Goal: Task Accomplishment & Management: Use online tool/utility

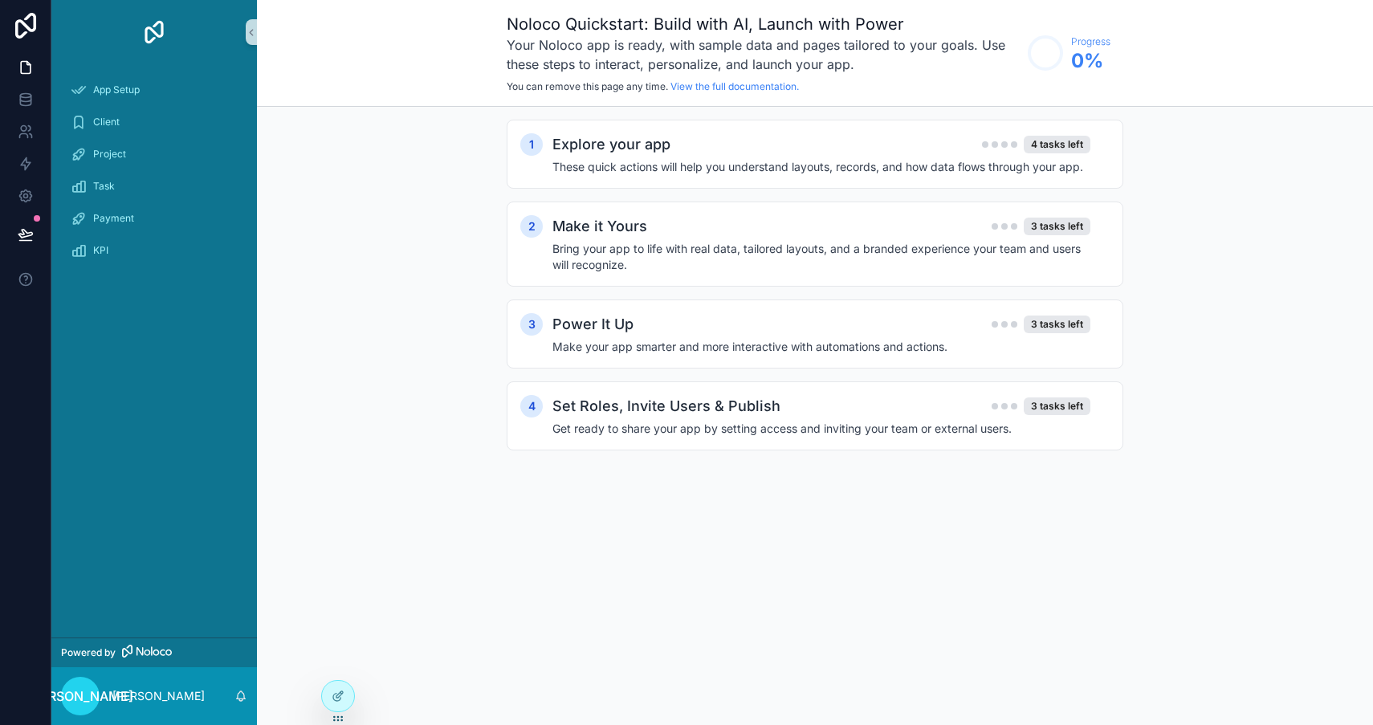
click at [193, 72] on div "App Setup Client Project Task Payment KPI" at bounding box center [153, 175] width 205 height 222
click at [160, 112] on div "Client" at bounding box center [154, 122] width 167 height 26
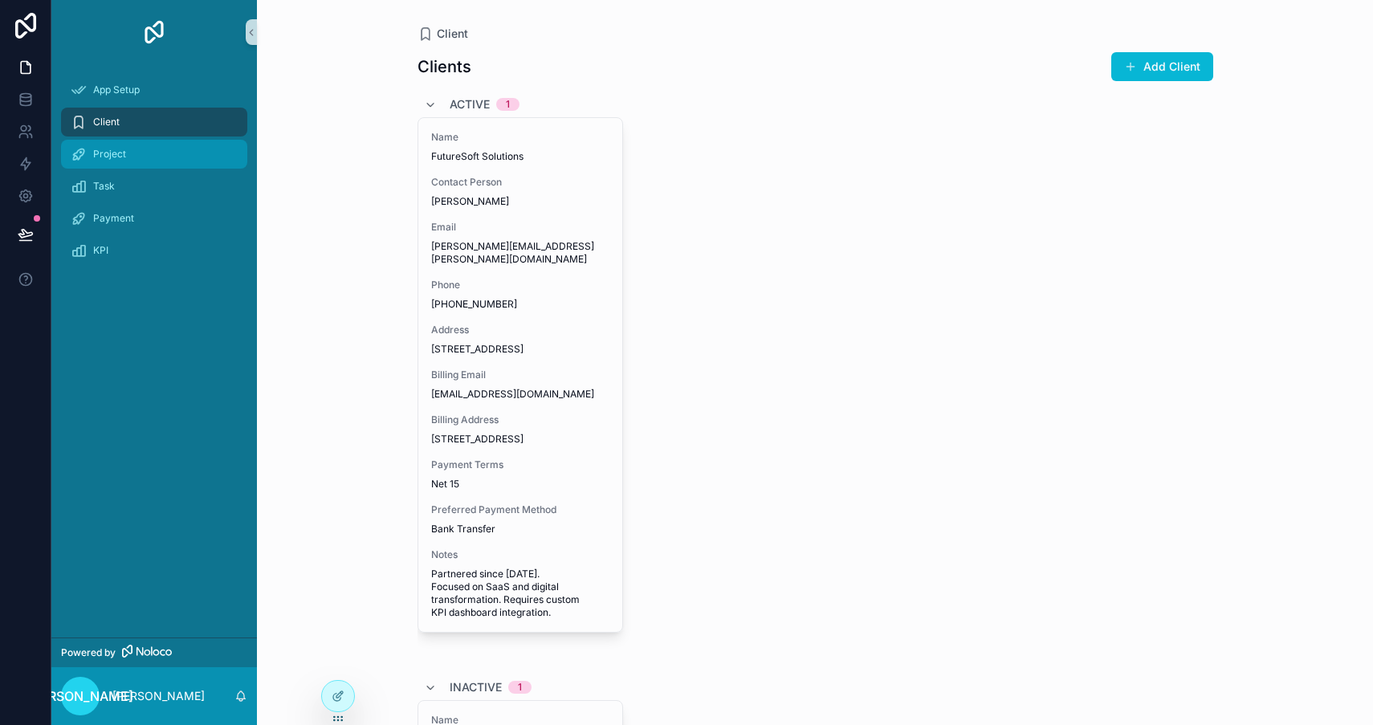
click at [138, 149] on div "Project" at bounding box center [154, 154] width 167 height 26
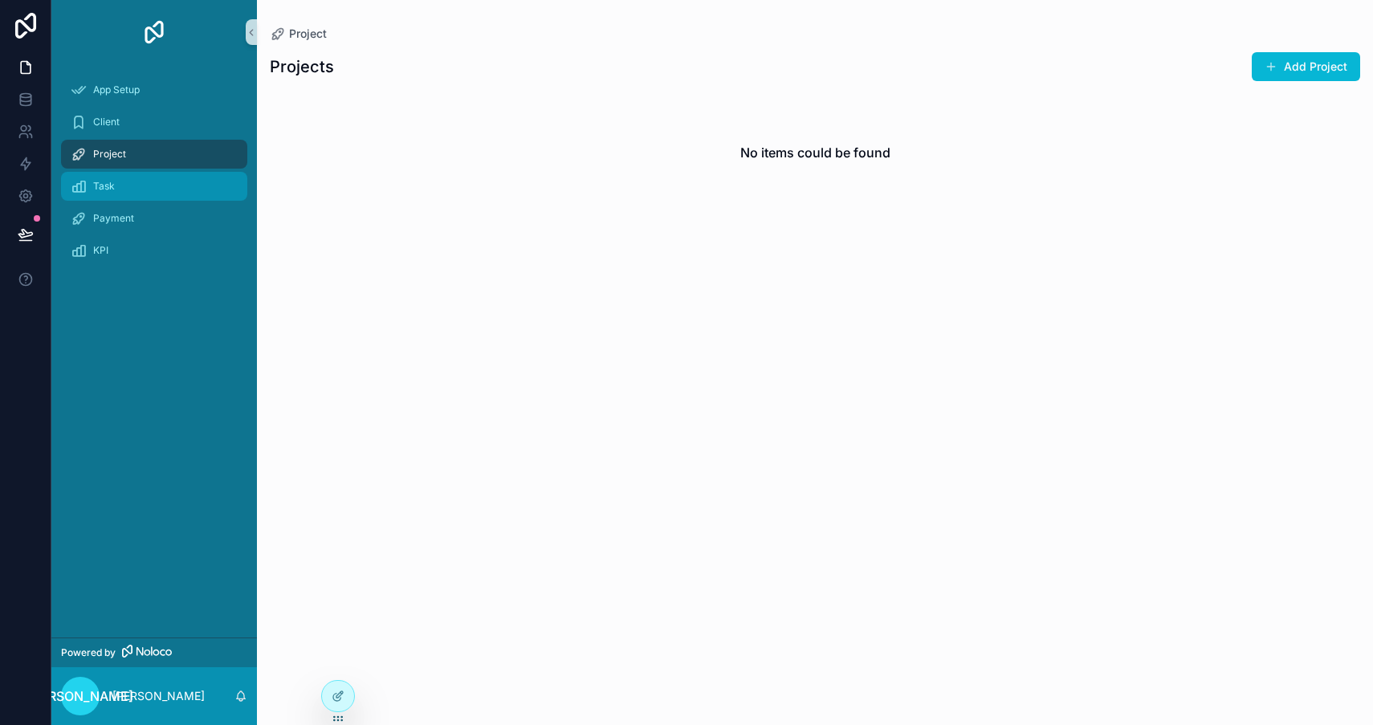
click at [130, 185] on div "Task" at bounding box center [154, 186] width 167 height 26
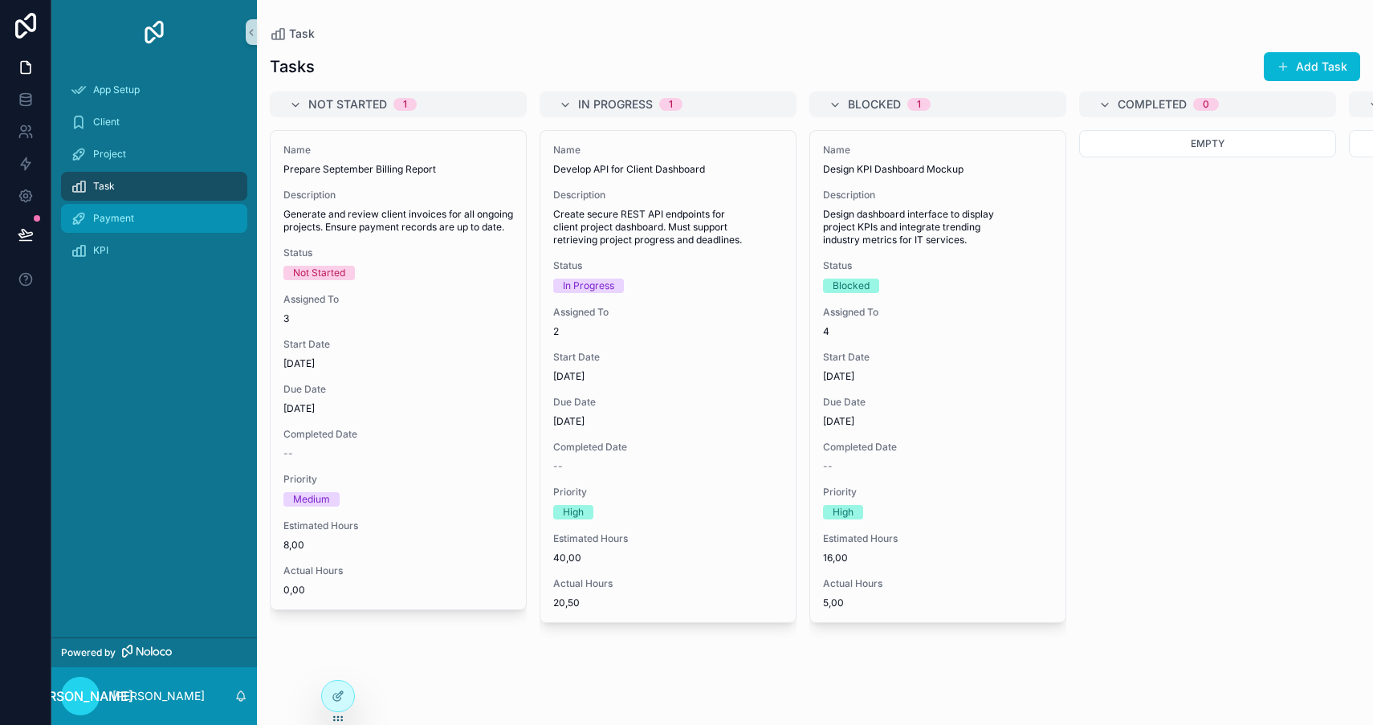
click at [114, 224] on span "Payment" at bounding box center [113, 218] width 41 height 13
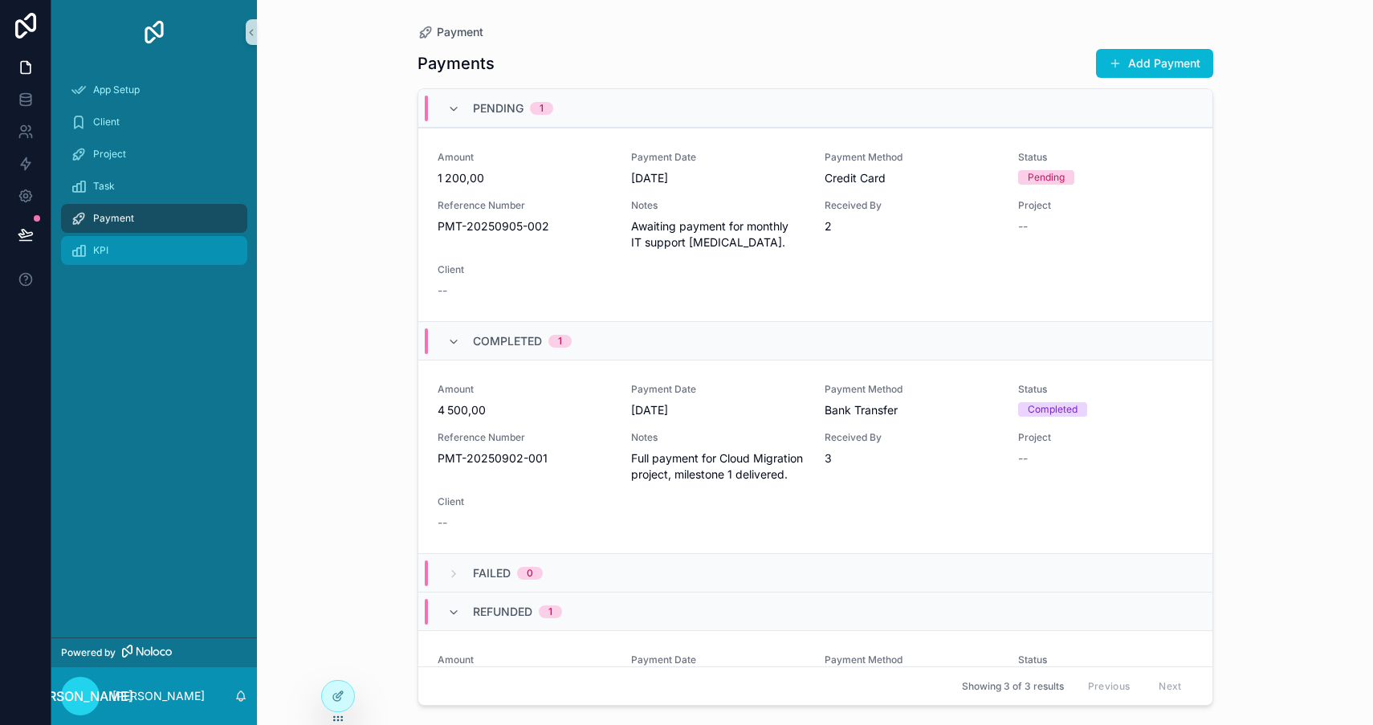
click at [107, 257] on div "KPI" at bounding box center [154, 251] width 167 height 26
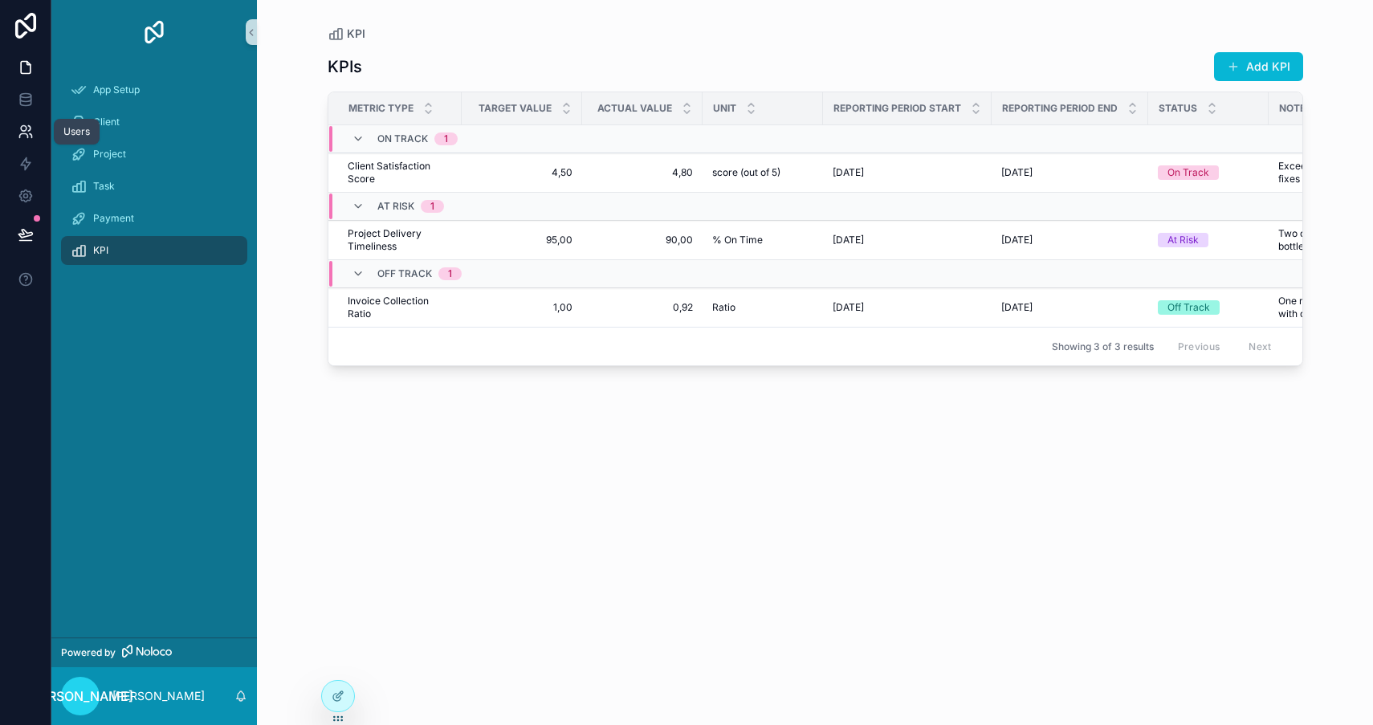
click at [29, 127] on icon at bounding box center [29, 128] width 2 height 5
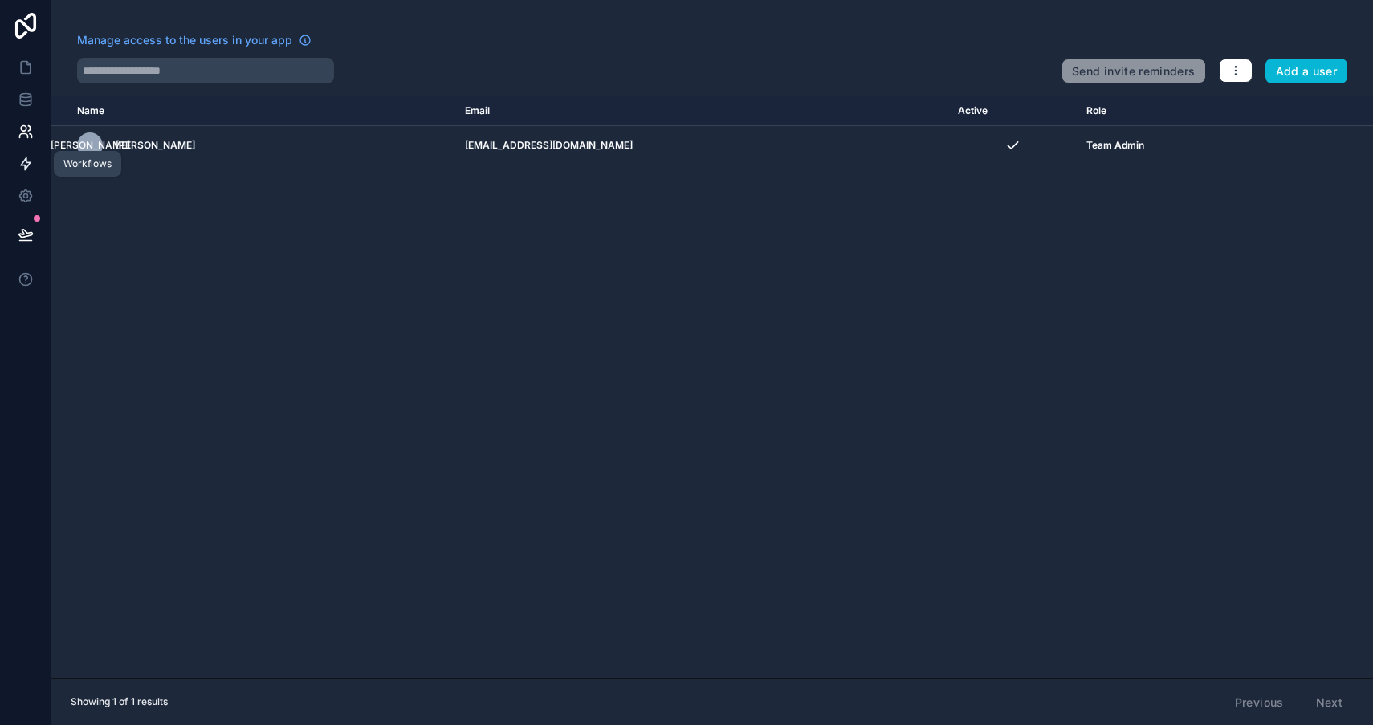
click at [26, 162] on icon at bounding box center [26, 164] width 10 height 12
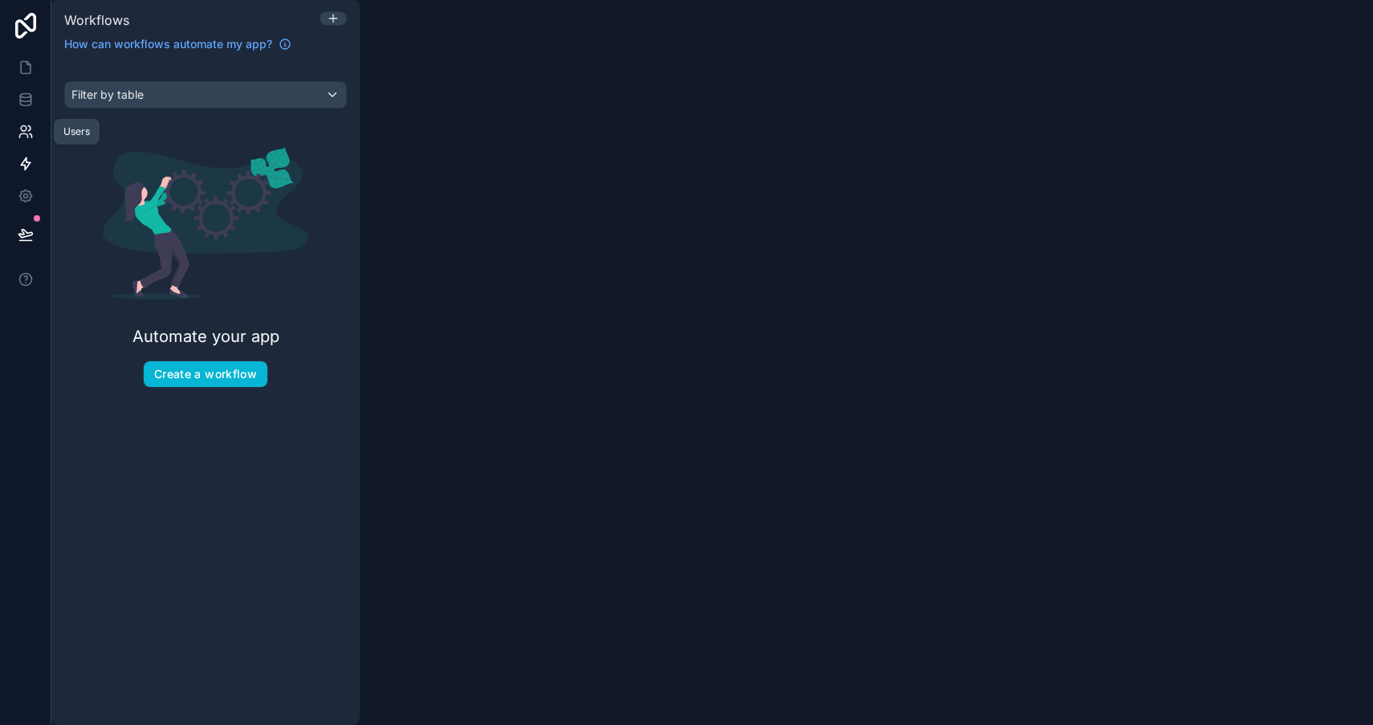
click at [32, 121] on link at bounding box center [25, 132] width 51 height 32
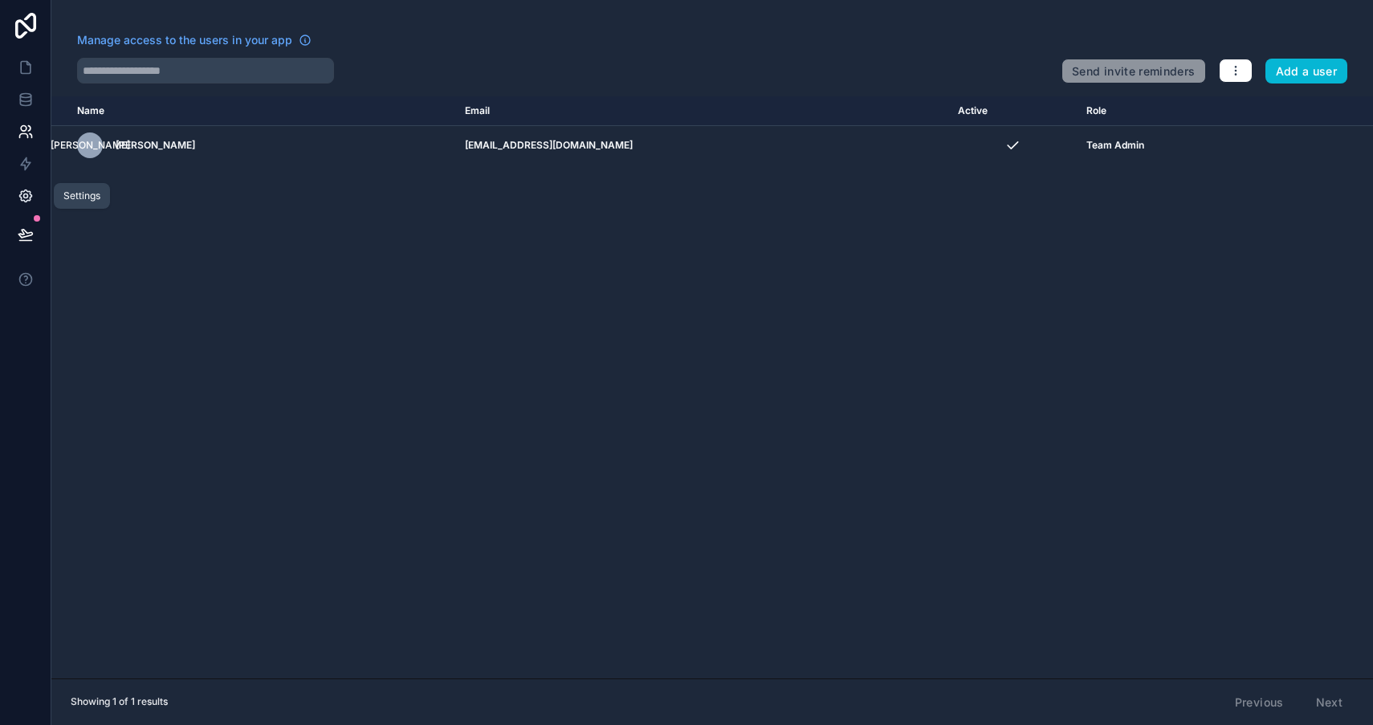
click at [29, 180] on link at bounding box center [25, 196] width 51 height 32
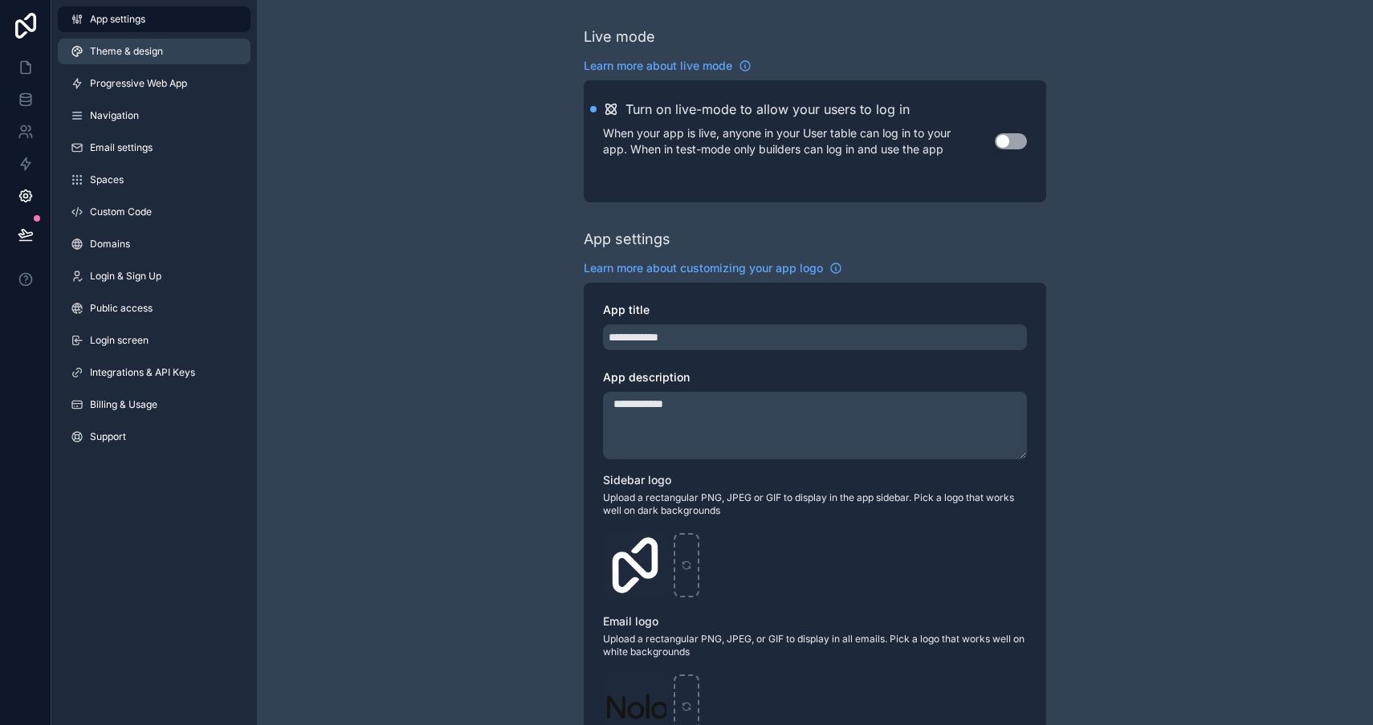
click at [150, 55] on span "Theme & design" at bounding box center [126, 51] width 73 height 13
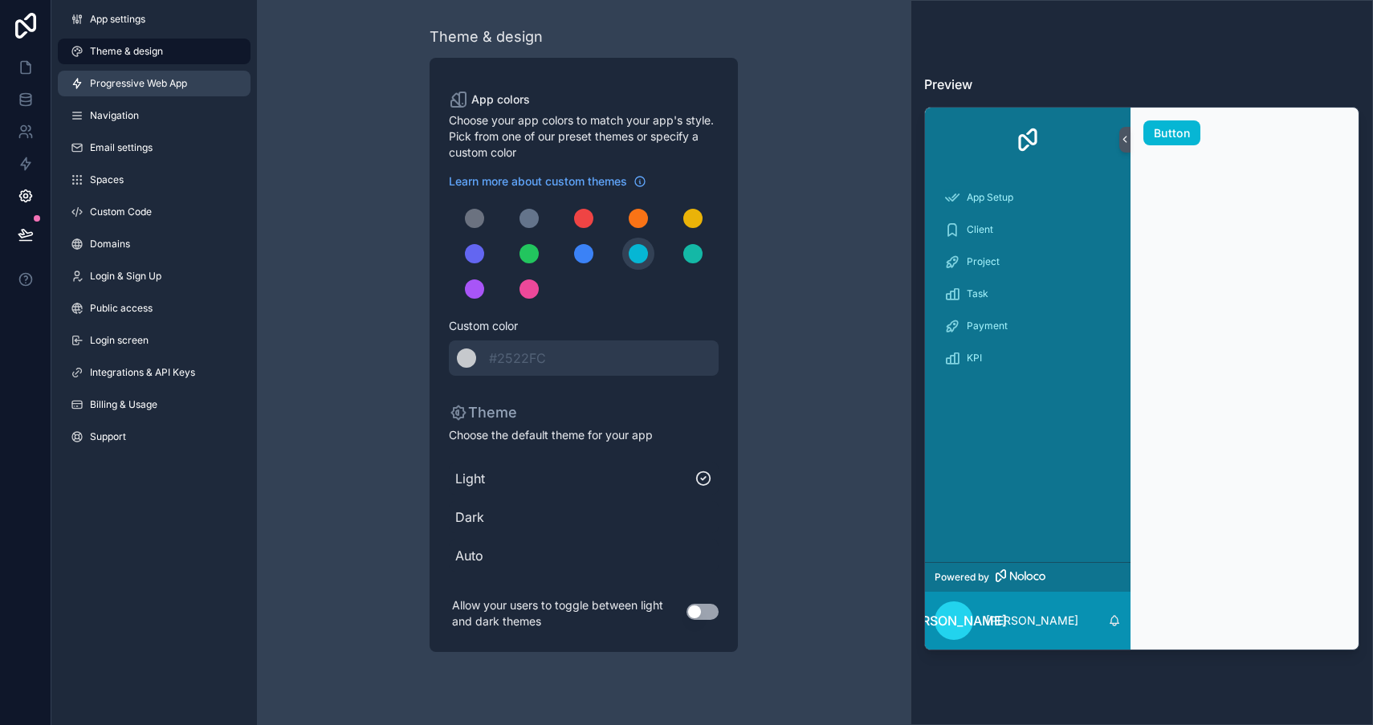
click at [158, 86] on span "Progressive Web App" at bounding box center [138, 83] width 97 height 13
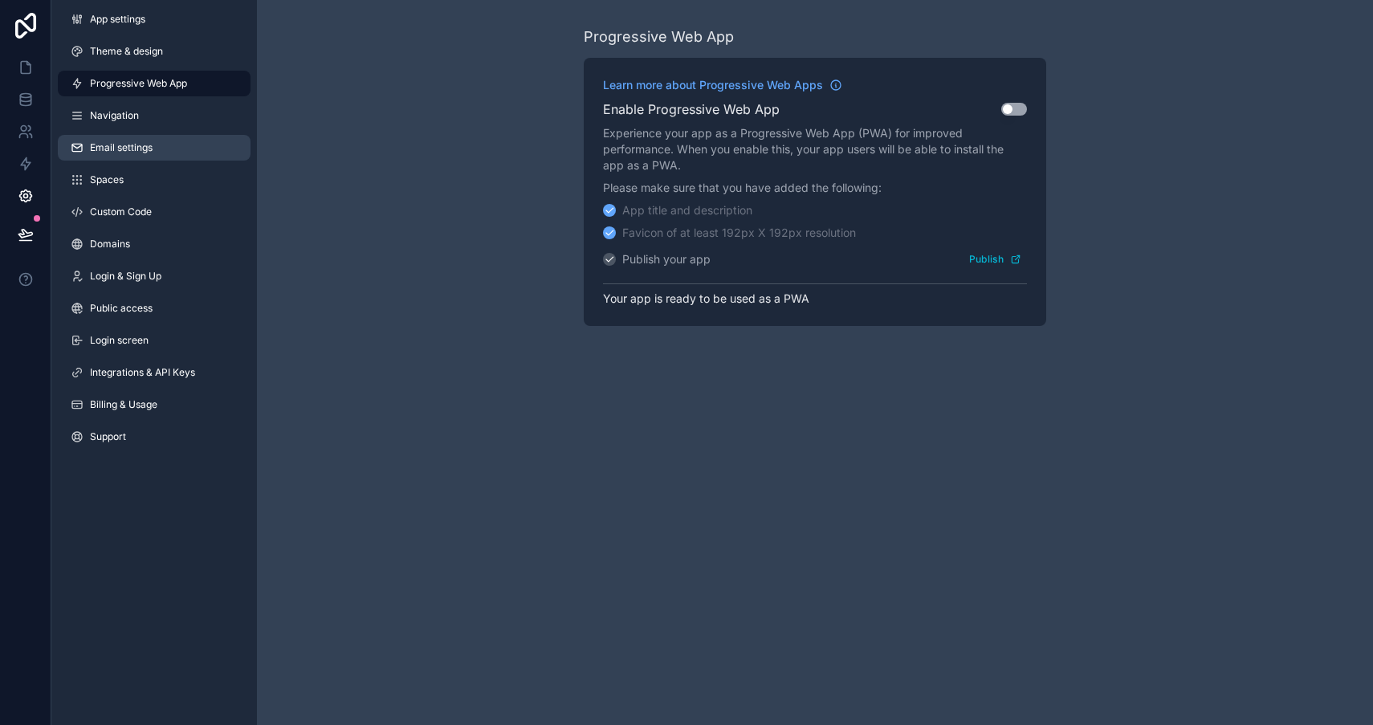
click at [122, 148] on span "Email settings" at bounding box center [121, 147] width 63 height 13
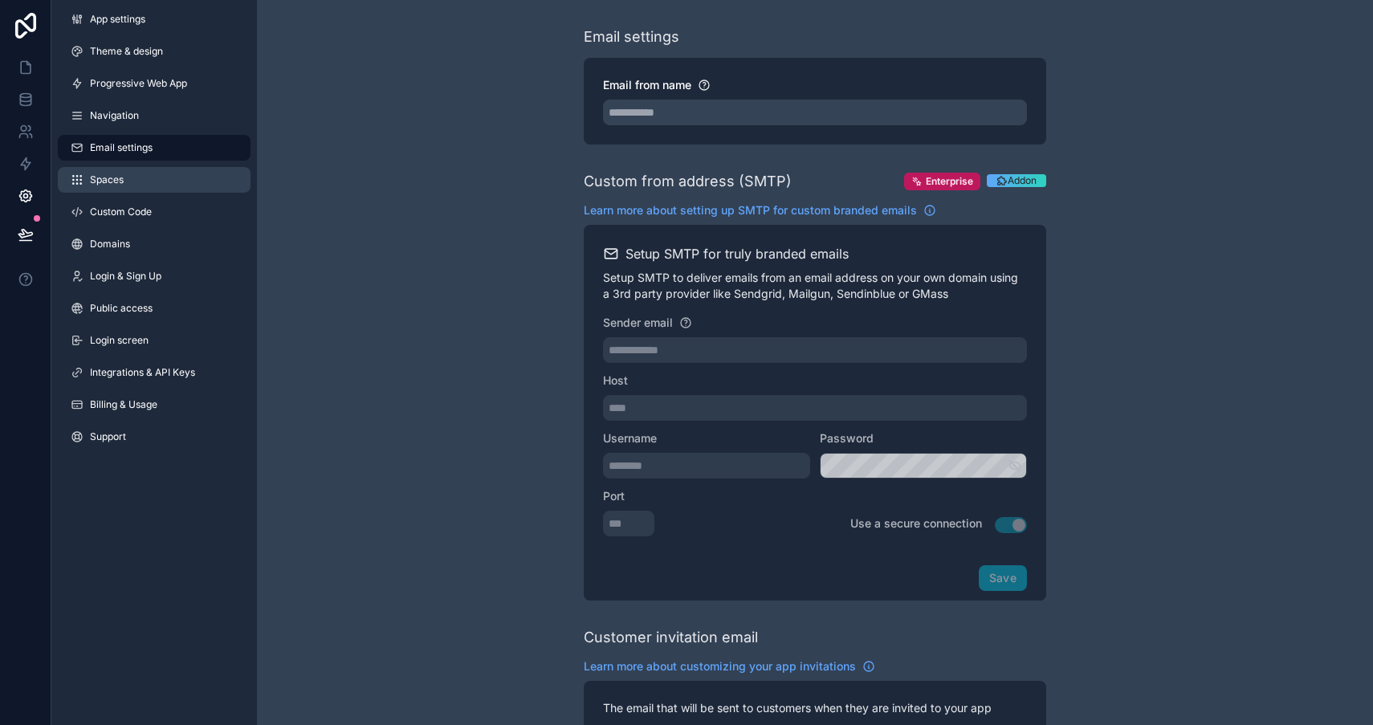
click at [118, 182] on span "Spaces" at bounding box center [107, 179] width 34 height 13
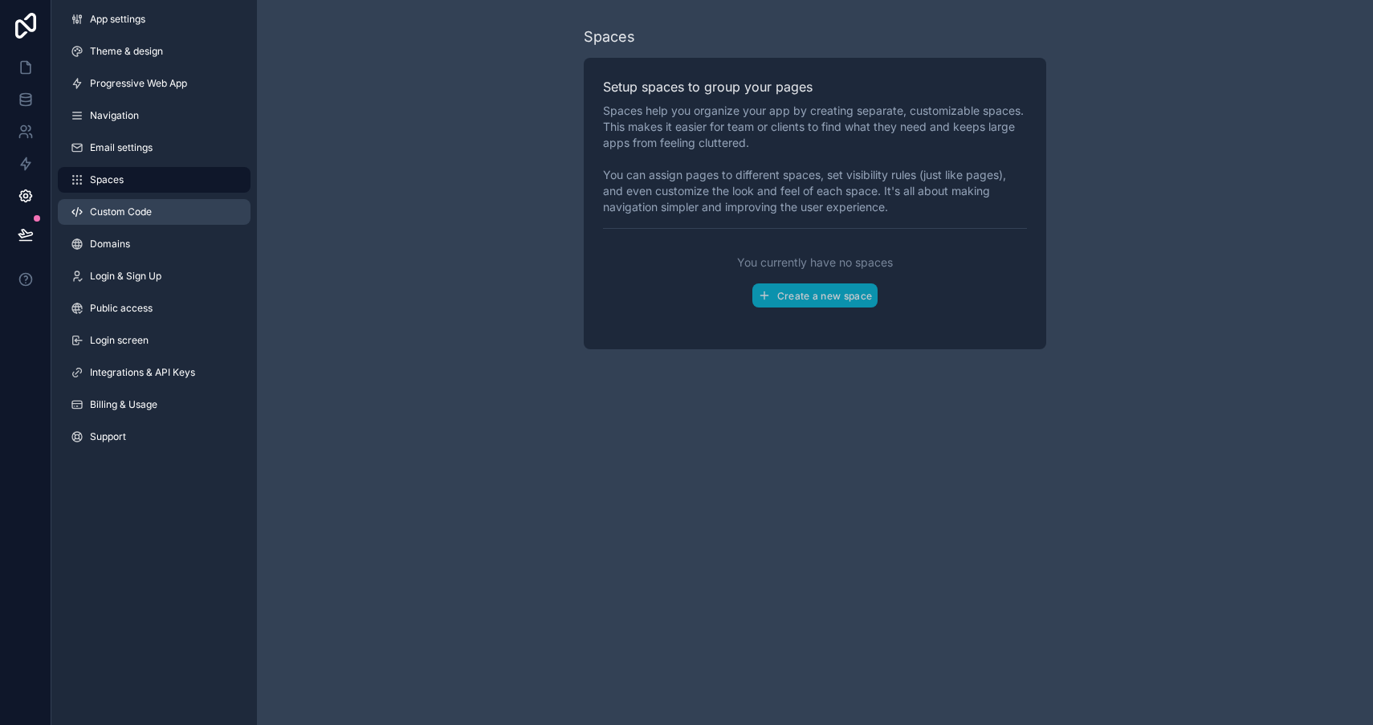
click at [118, 205] on link "Custom Code" at bounding box center [154, 212] width 193 height 26
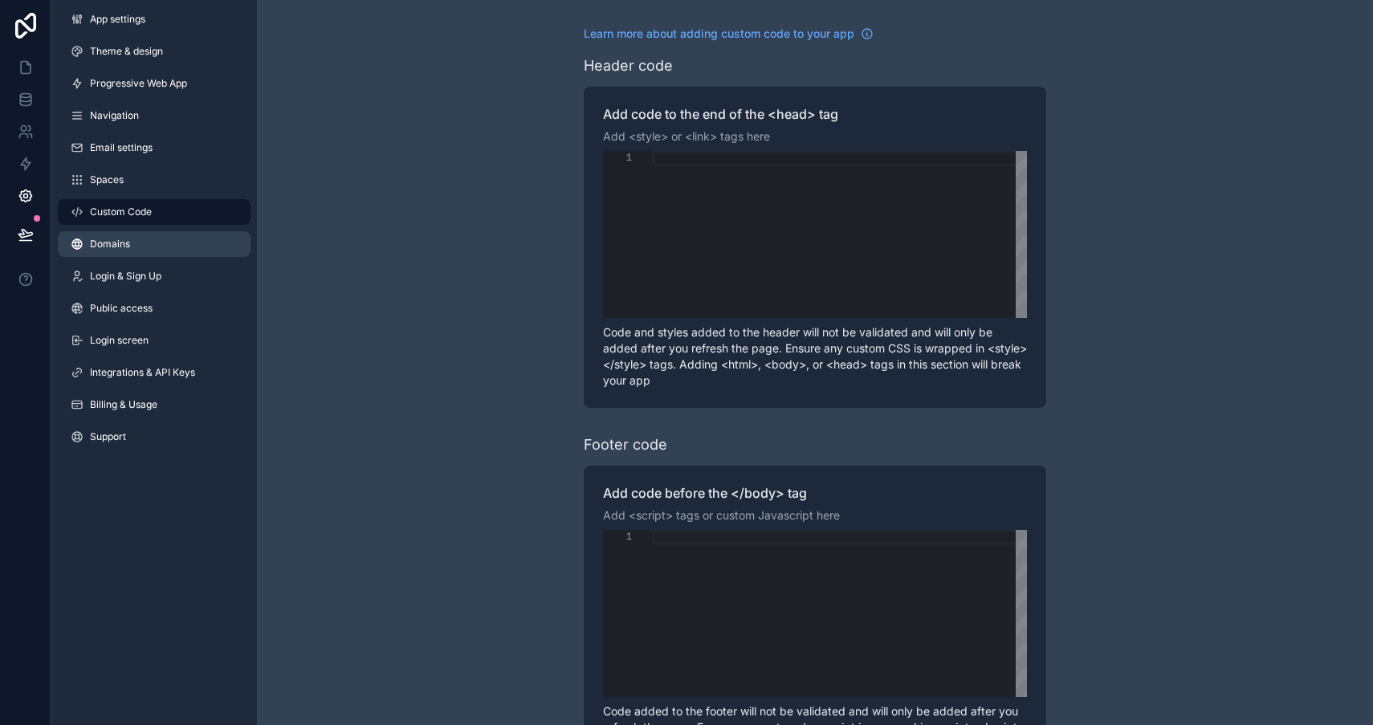
click at [124, 238] on span "Domains" at bounding box center [110, 244] width 40 height 13
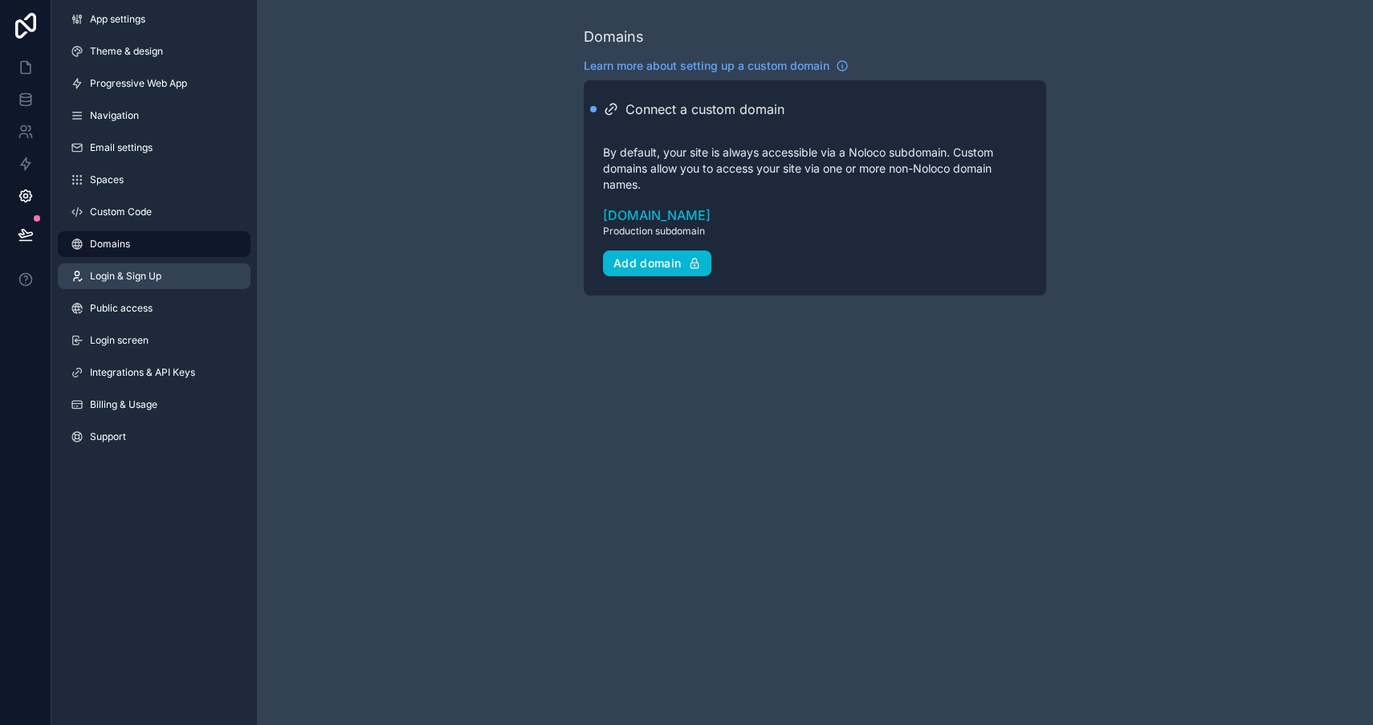
click at [125, 287] on link "Login & Sign Up" at bounding box center [154, 276] width 193 height 26
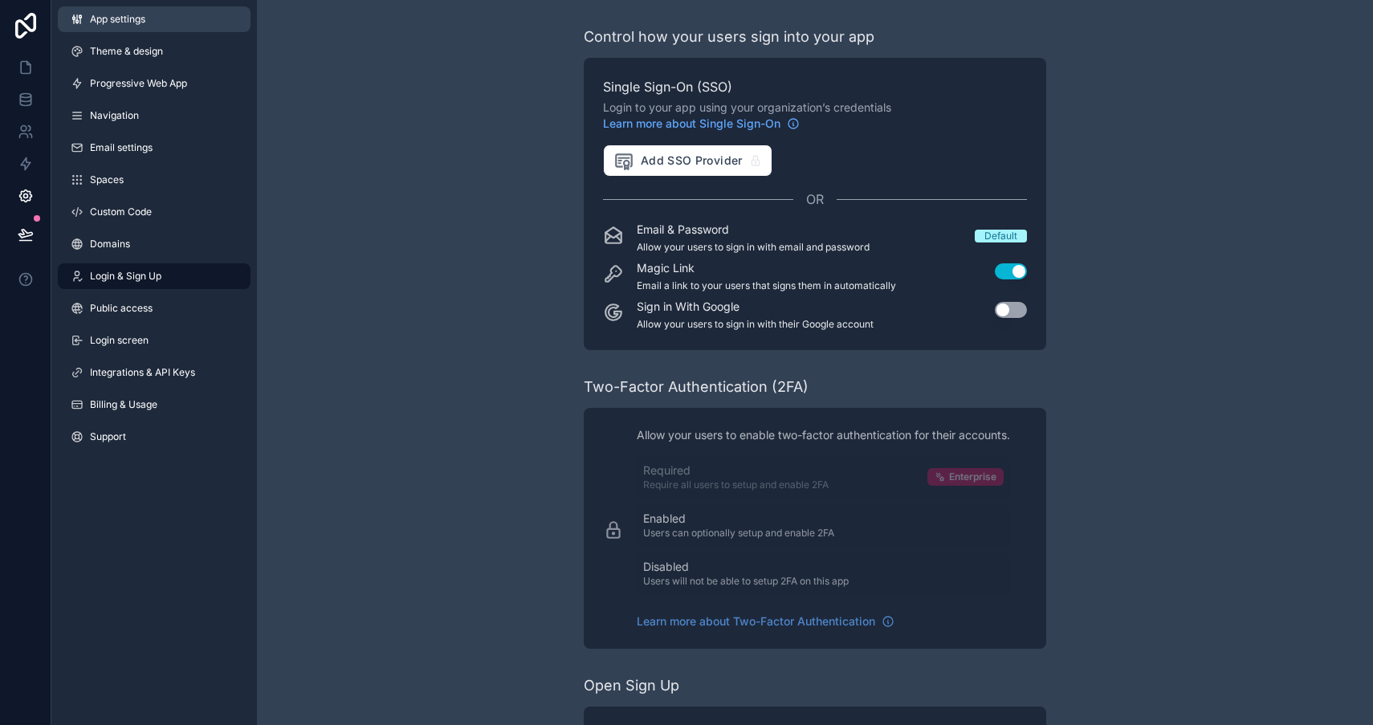
click at [172, 21] on link "App settings" at bounding box center [154, 19] width 193 height 26
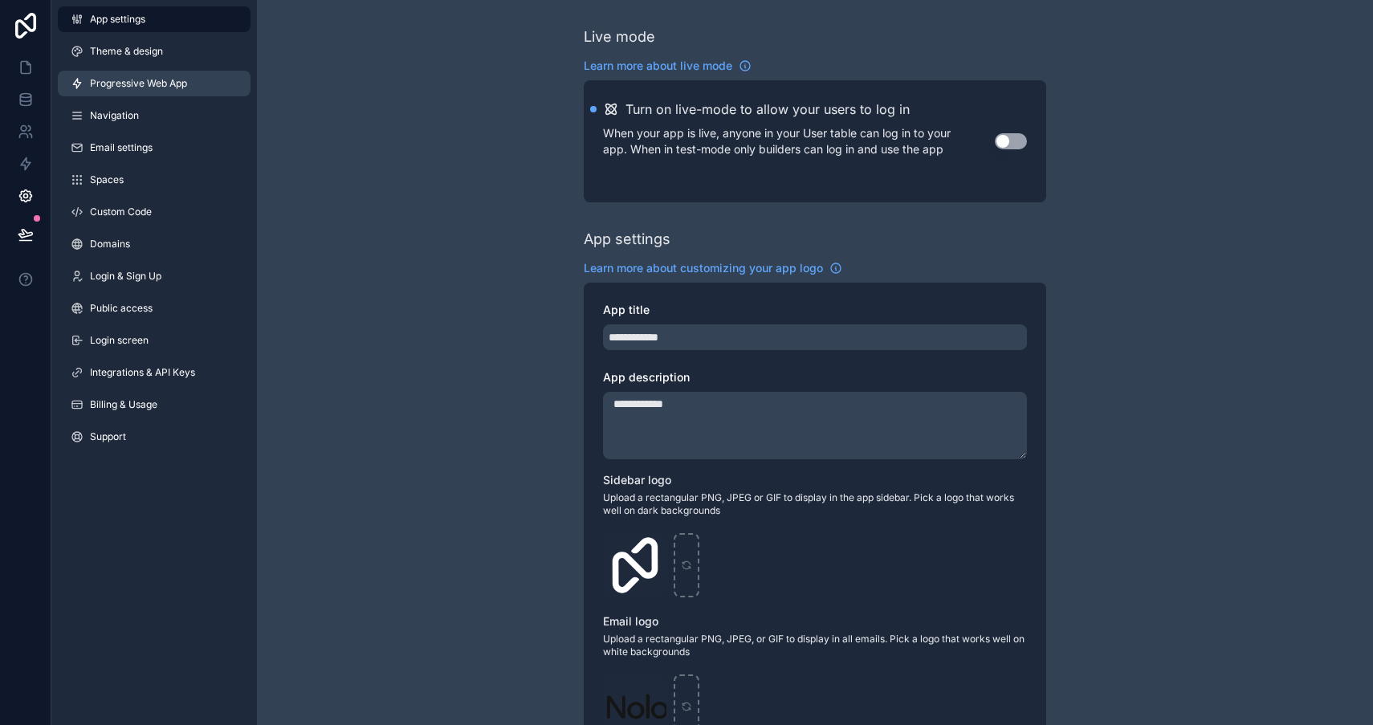
click at [145, 89] on span "Progressive Web App" at bounding box center [138, 83] width 97 height 13
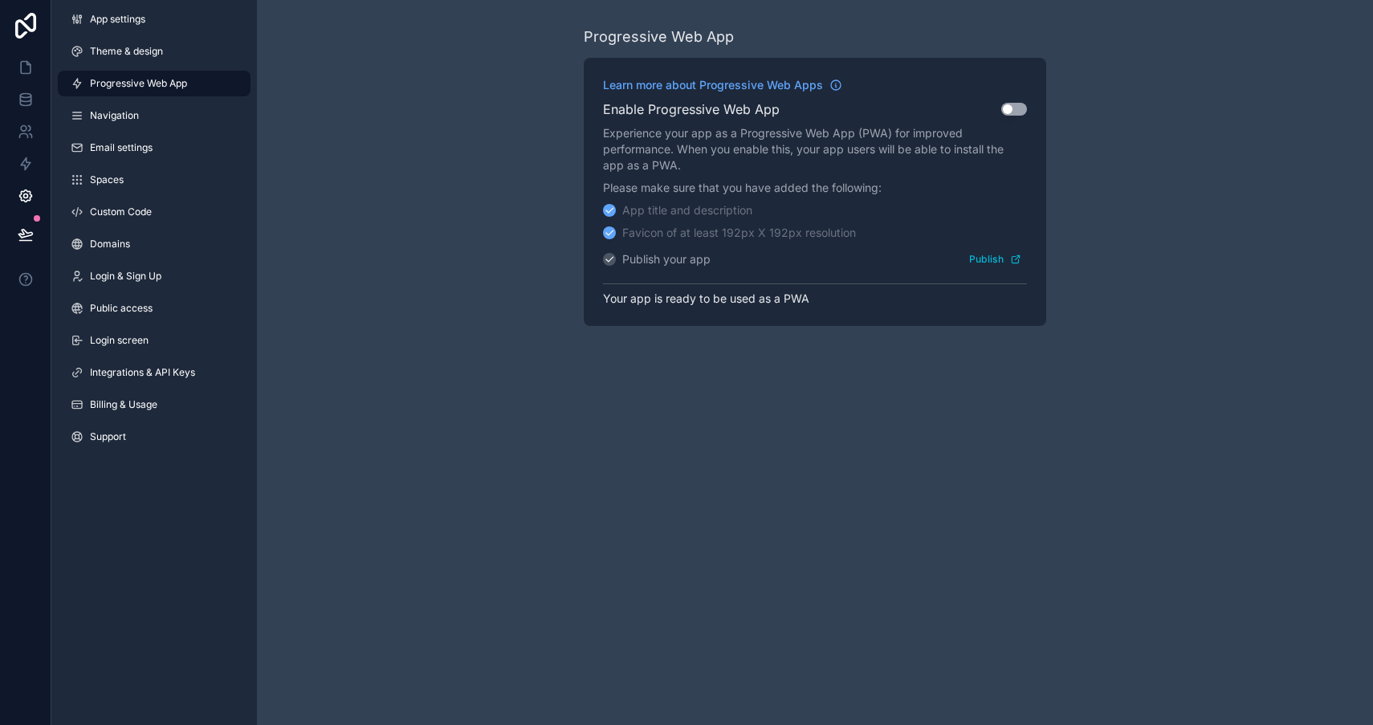
click at [1024, 115] on div "Enable Progressive Web App Use setting" at bounding box center [815, 109] width 424 height 19
click at [1007, 100] on div "Enable Progressive Web App Use setting" at bounding box center [815, 109] width 424 height 19
click at [1011, 113] on button "Use setting" at bounding box center [1014, 109] width 26 height 13
click at [29, 72] on icon at bounding box center [26, 68] width 10 height 12
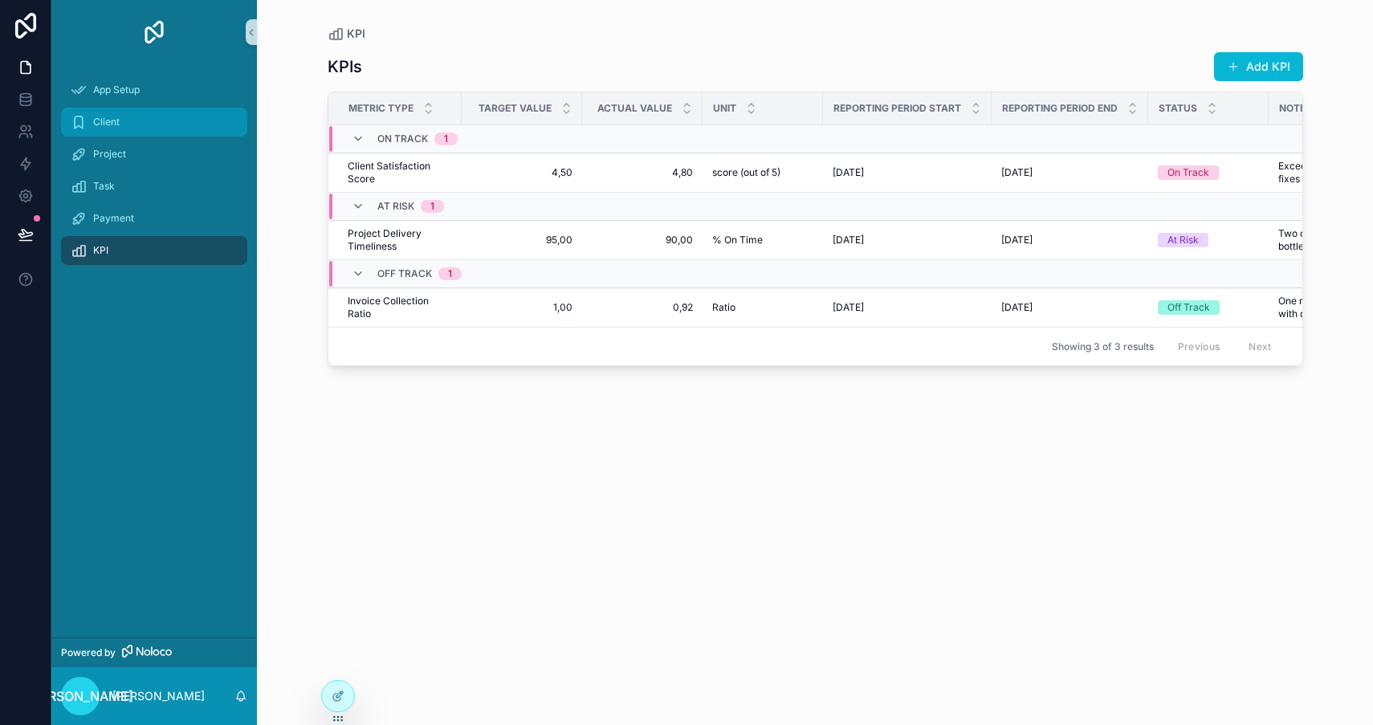
click at [128, 130] on div "Client" at bounding box center [154, 122] width 167 height 26
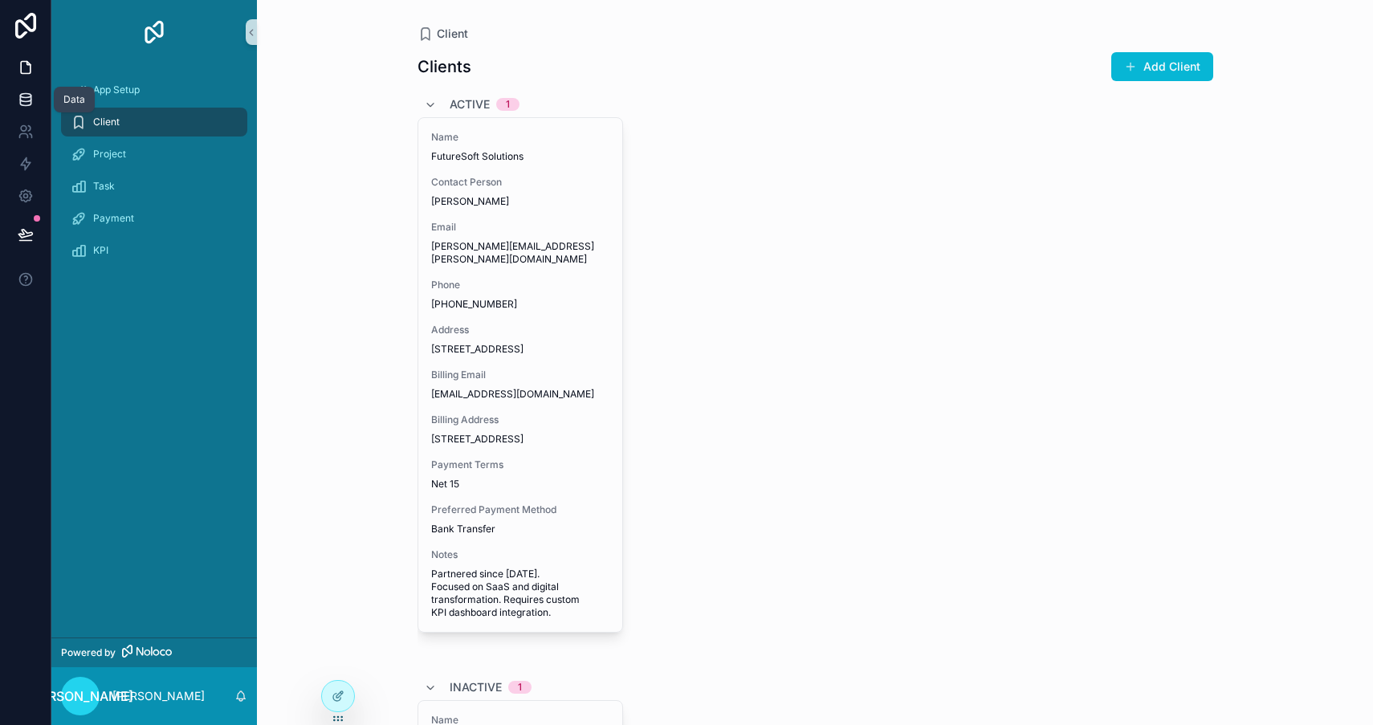
click at [18, 102] on icon at bounding box center [26, 100] width 16 height 16
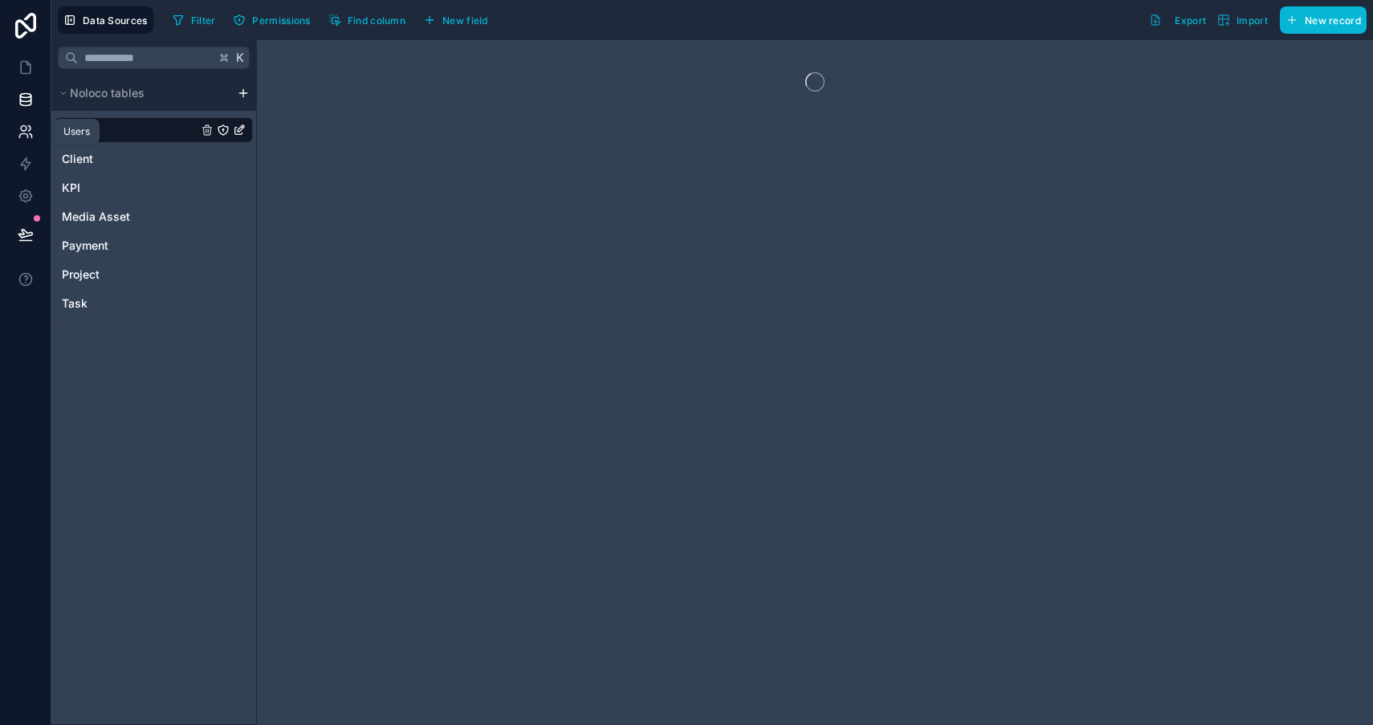
click at [25, 141] on link at bounding box center [25, 132] width 51 height 32
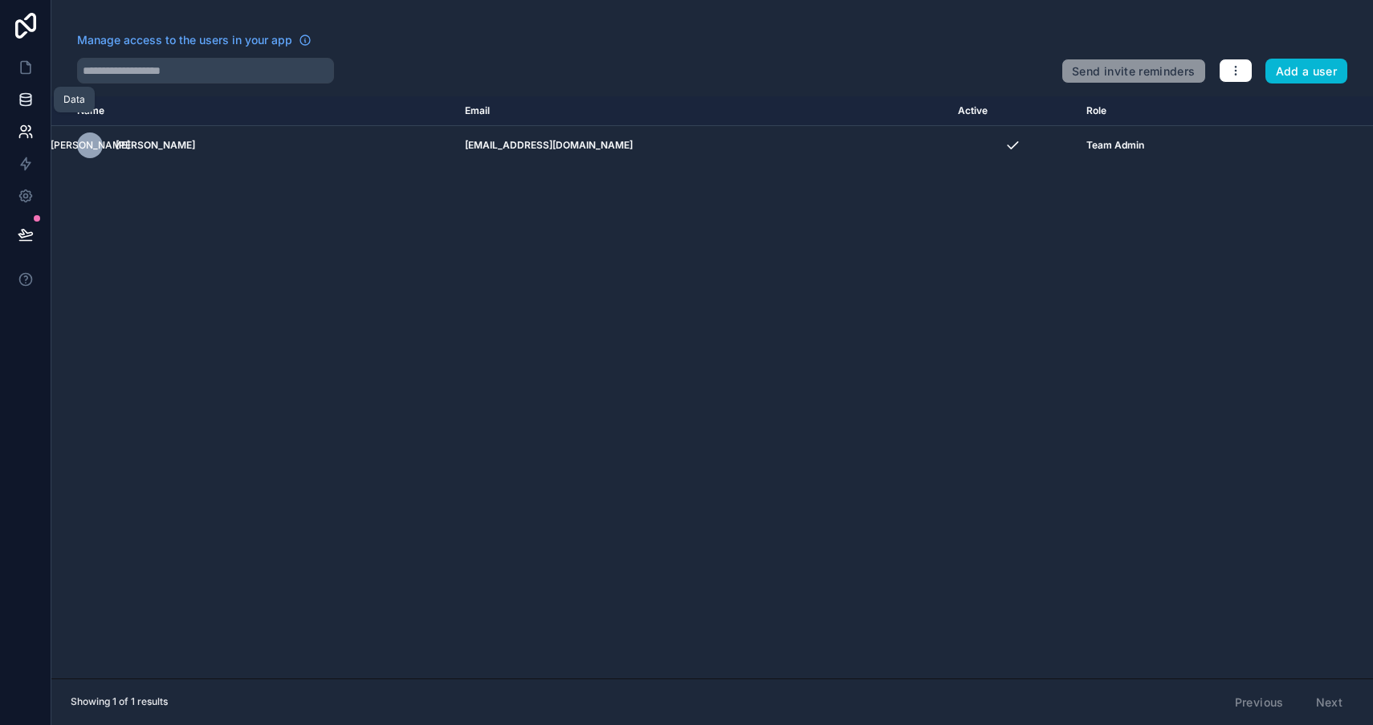
click at [43, 104] on link at bounding box center [25, 99] width 51 height 32
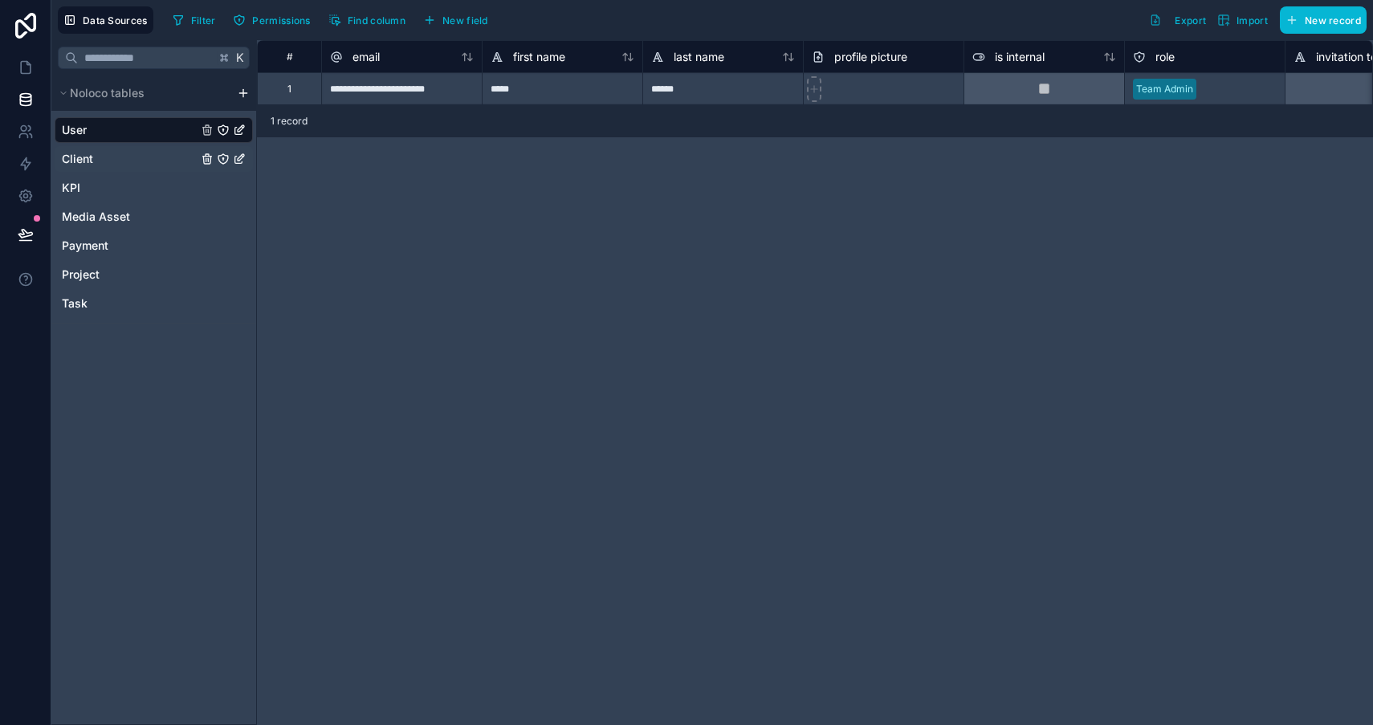
click at [100, 157] on link "Client" at bounding box center [130, 159] width 136 height 16
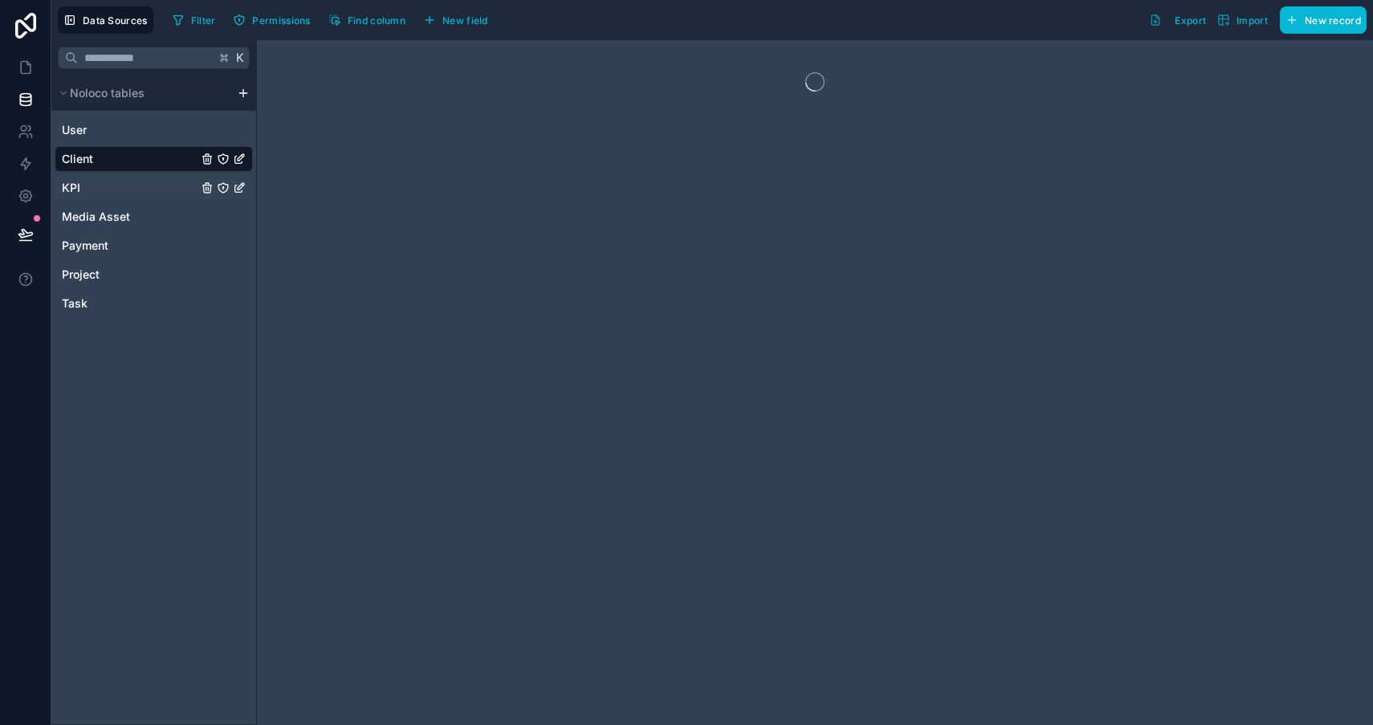
click at [100, 176] on div "KPI" at bounding box center [154, 188] width 198 height 26
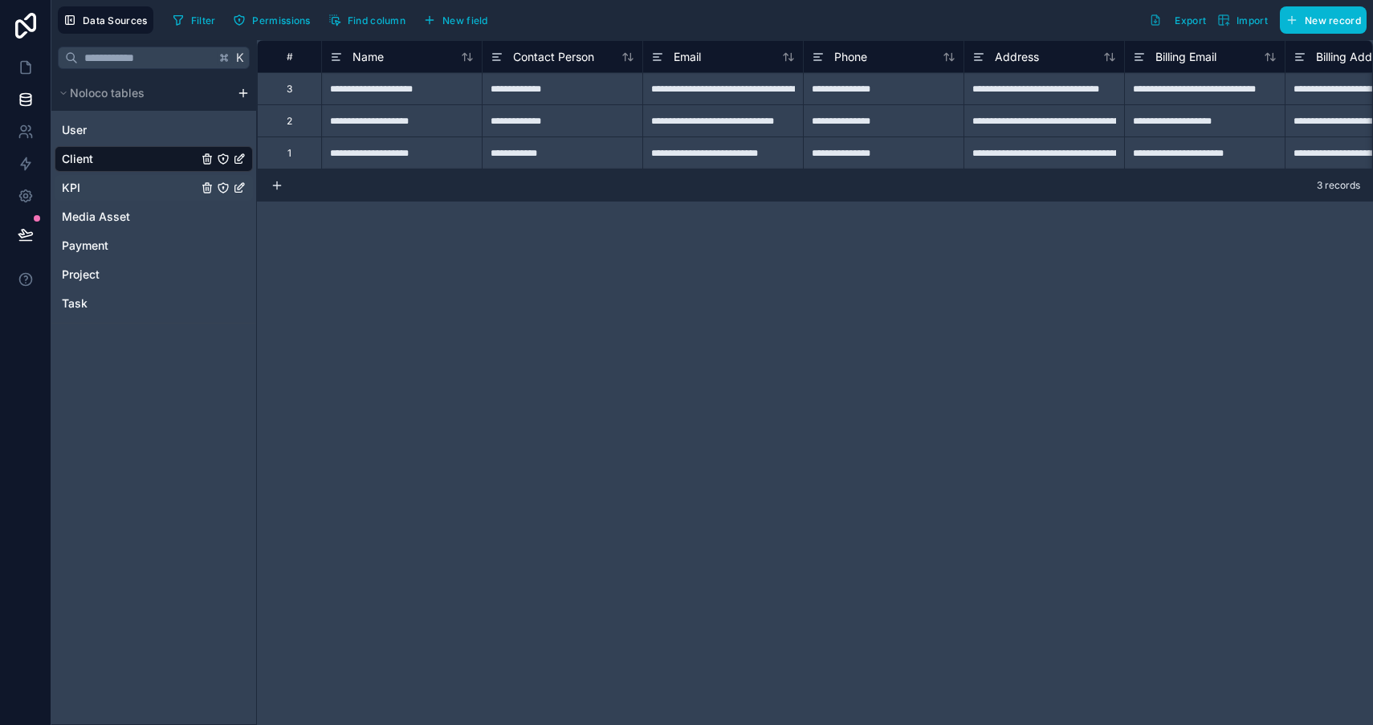
click at [99, 196] on div "KPI" at bounding box center [154, 188] width 198 height 26
click at [131, 36] on div "Data Sources Filter Permissions Find column New field Export Import New record" at bounding box center [711, 20] width 1321 height 40
click at [127, 29] on button "Data Sources" at bounding box center [106, 19] width 96 height 27
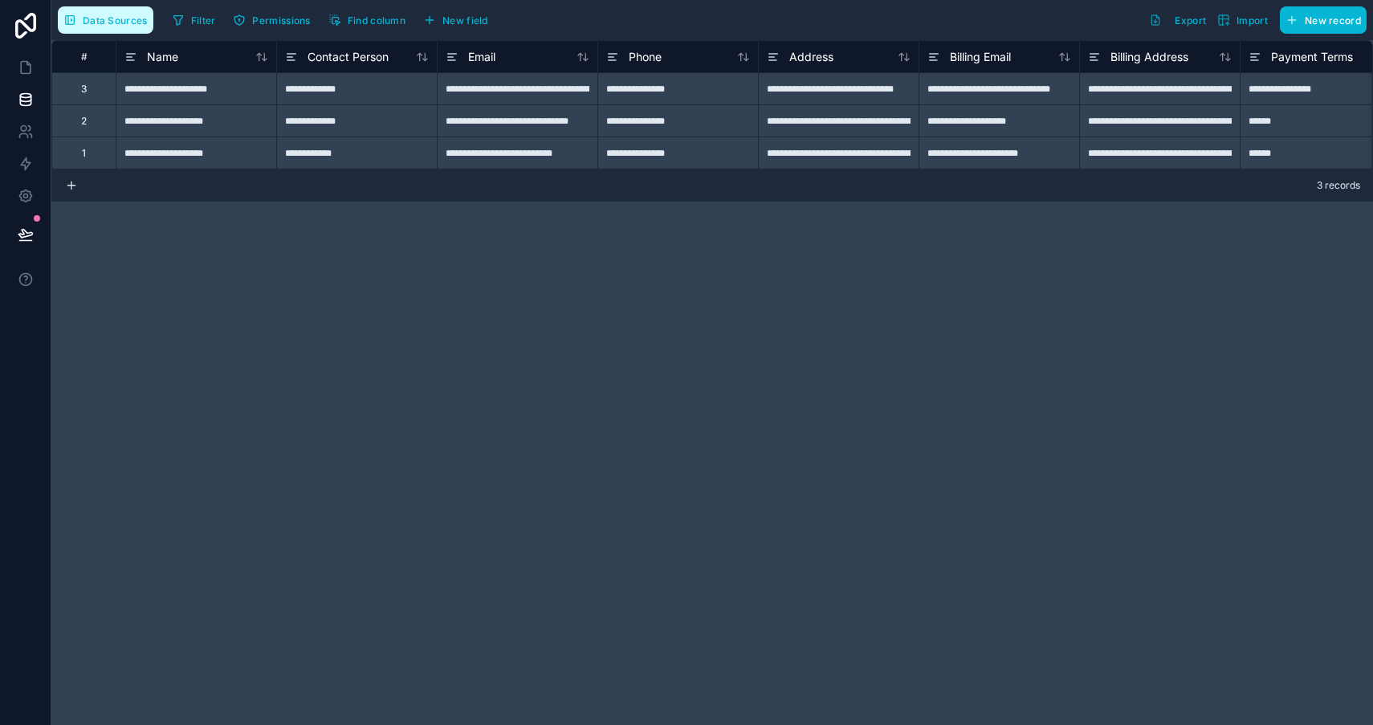
click at [127, 29] on button "Data Sources" at bounding box center [106, 19] width 96 height 27
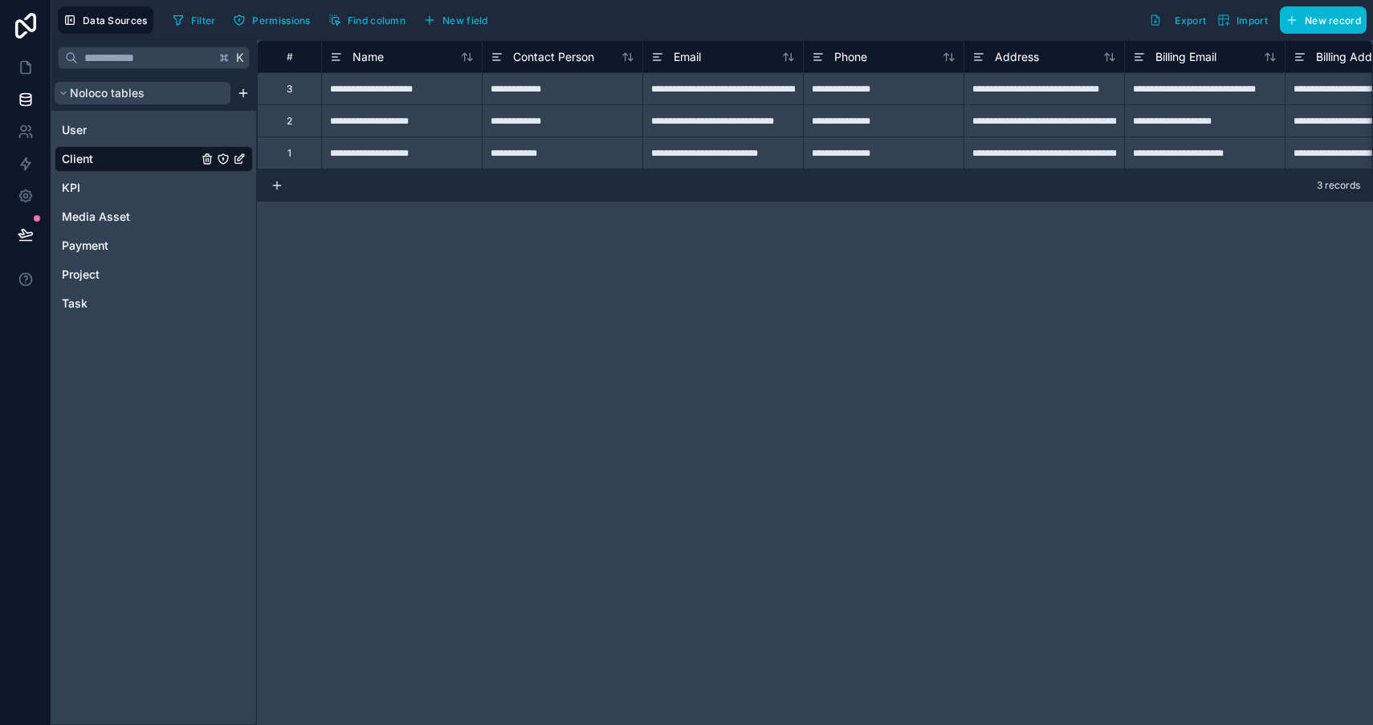
click at [128, 96] on span "Noloco tables" at bounding box center [107, 93] width 75 height 16
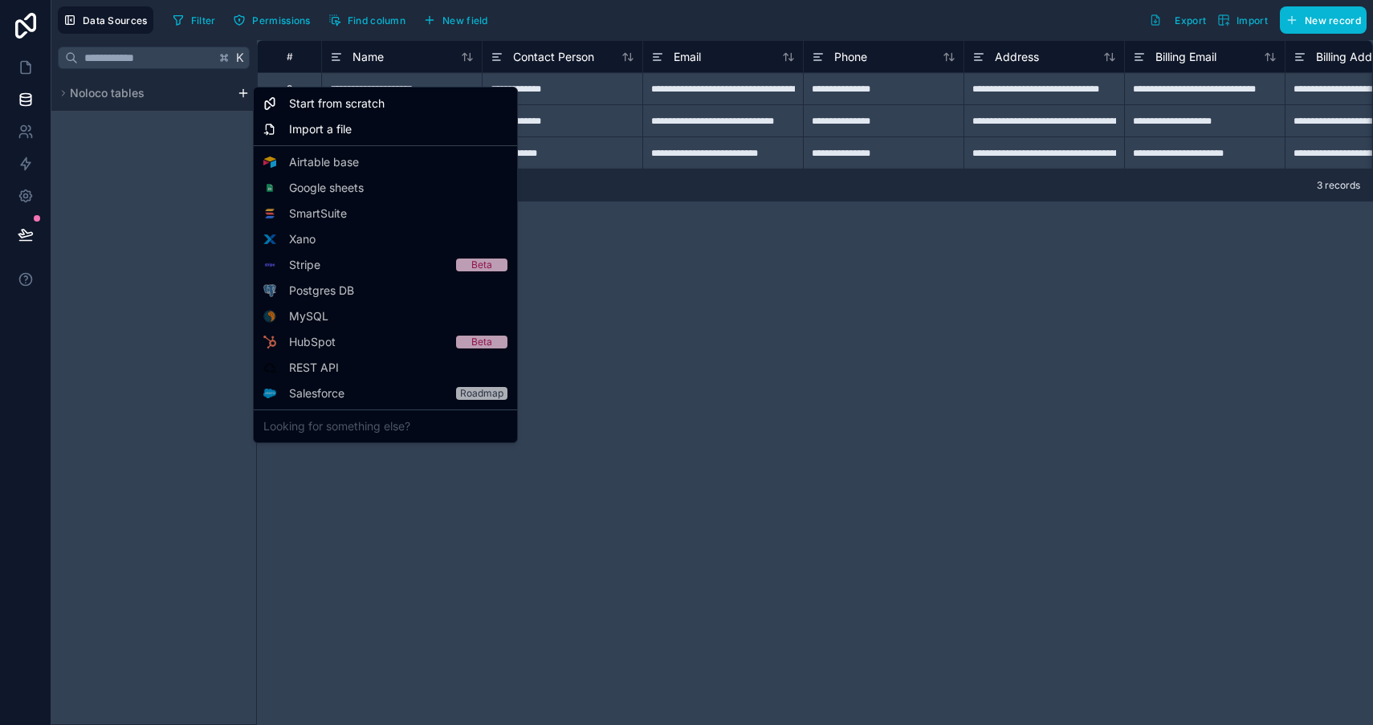
click at [238, 96] on html "**********" at bounding box center [686, 362] width 1373 height 725
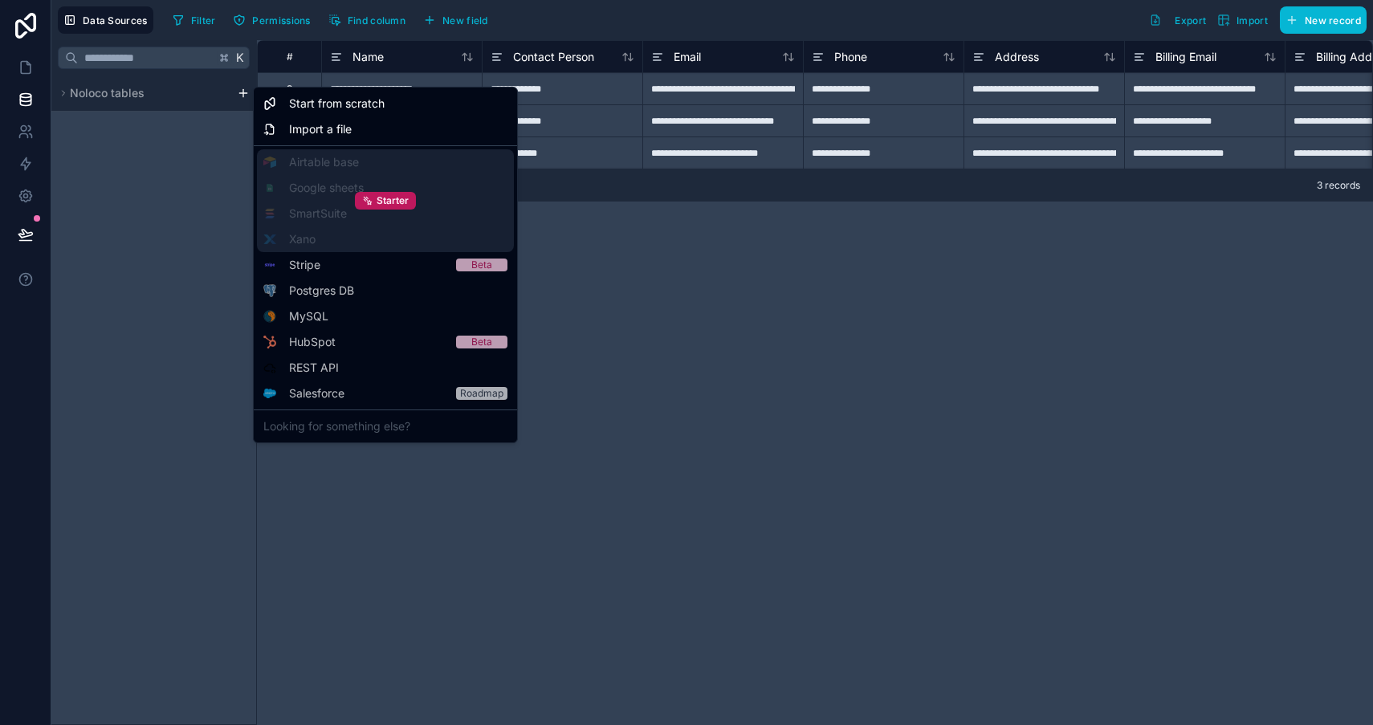
click at [370, 215] on div "Starter" at bounding box center [385, 200] width 257 height 103
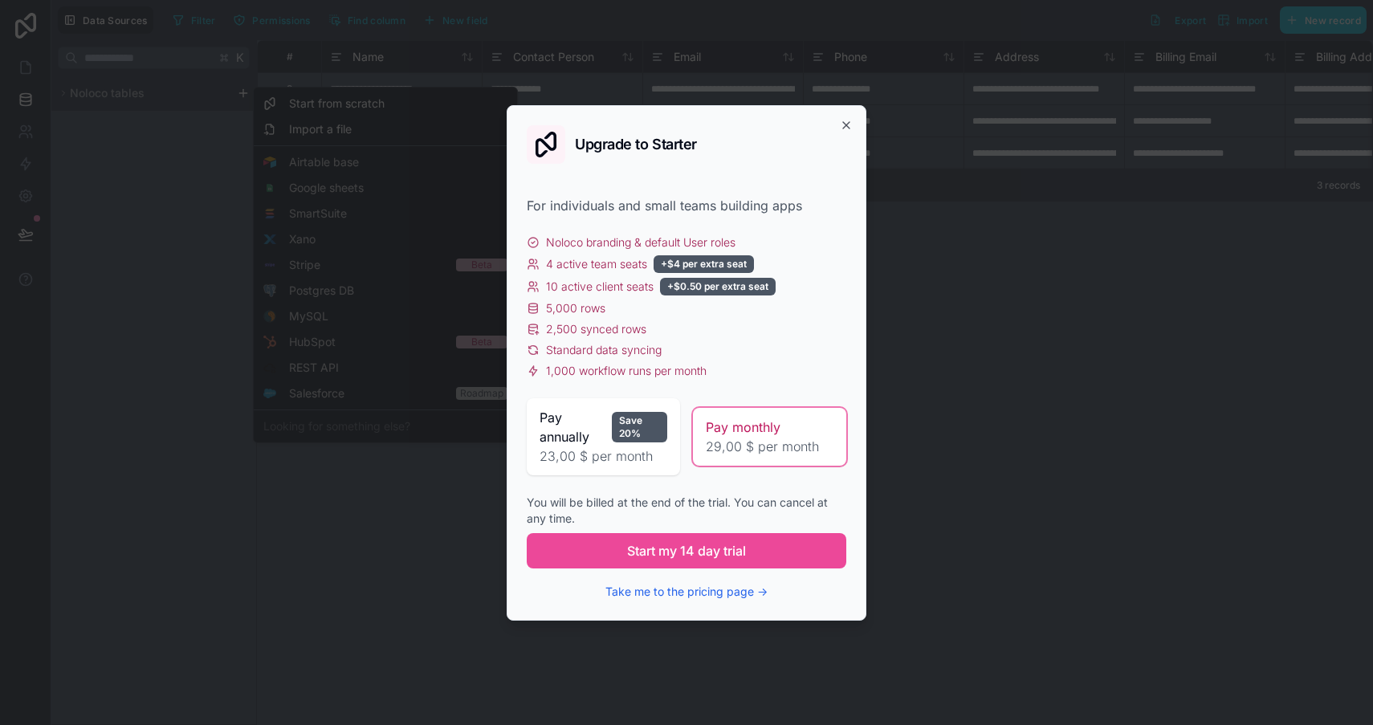
click at [840, 132] on div "Upgrade to Starter" at bounding box center [686, 144] width 319 height 39
click at [844, 129] on icon "button" at bounding box center [846, 125] width 13 height 13
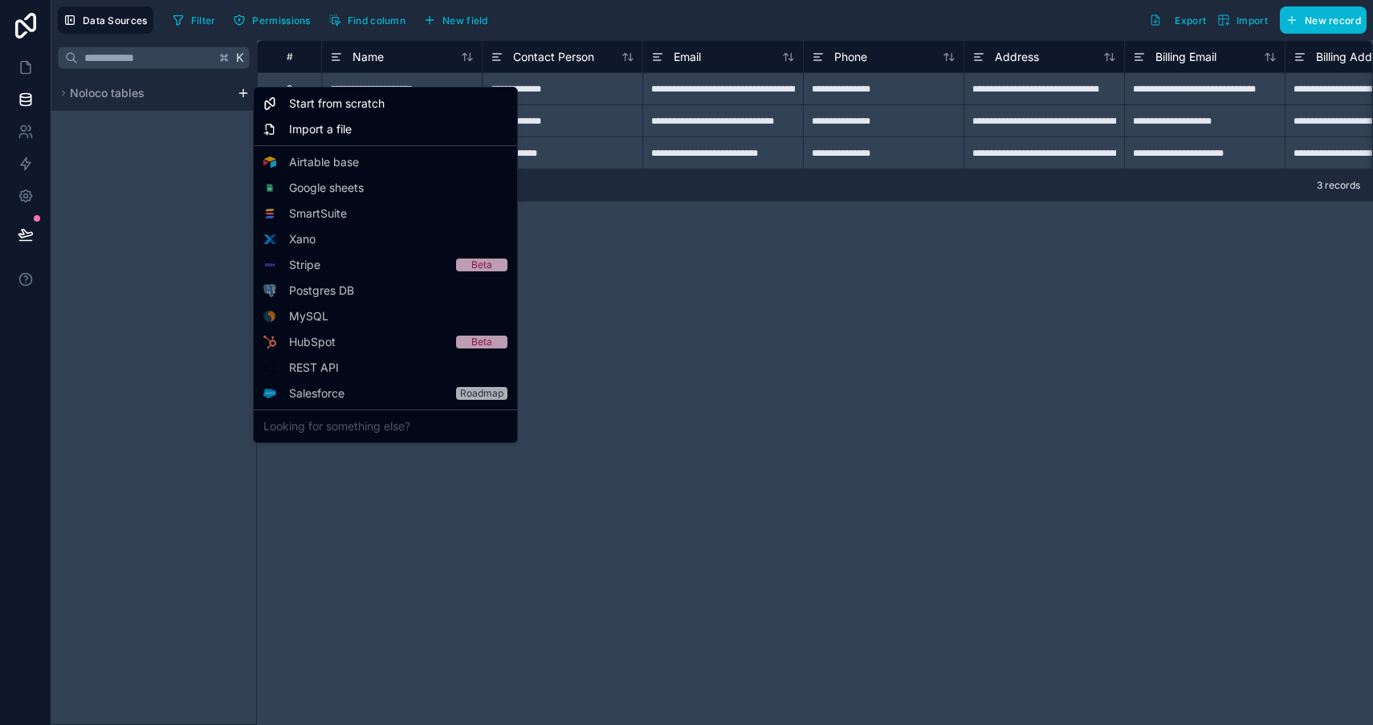
click at [173, 213] on html "**********" at bounding box center [686, 362] width 1373 height 725
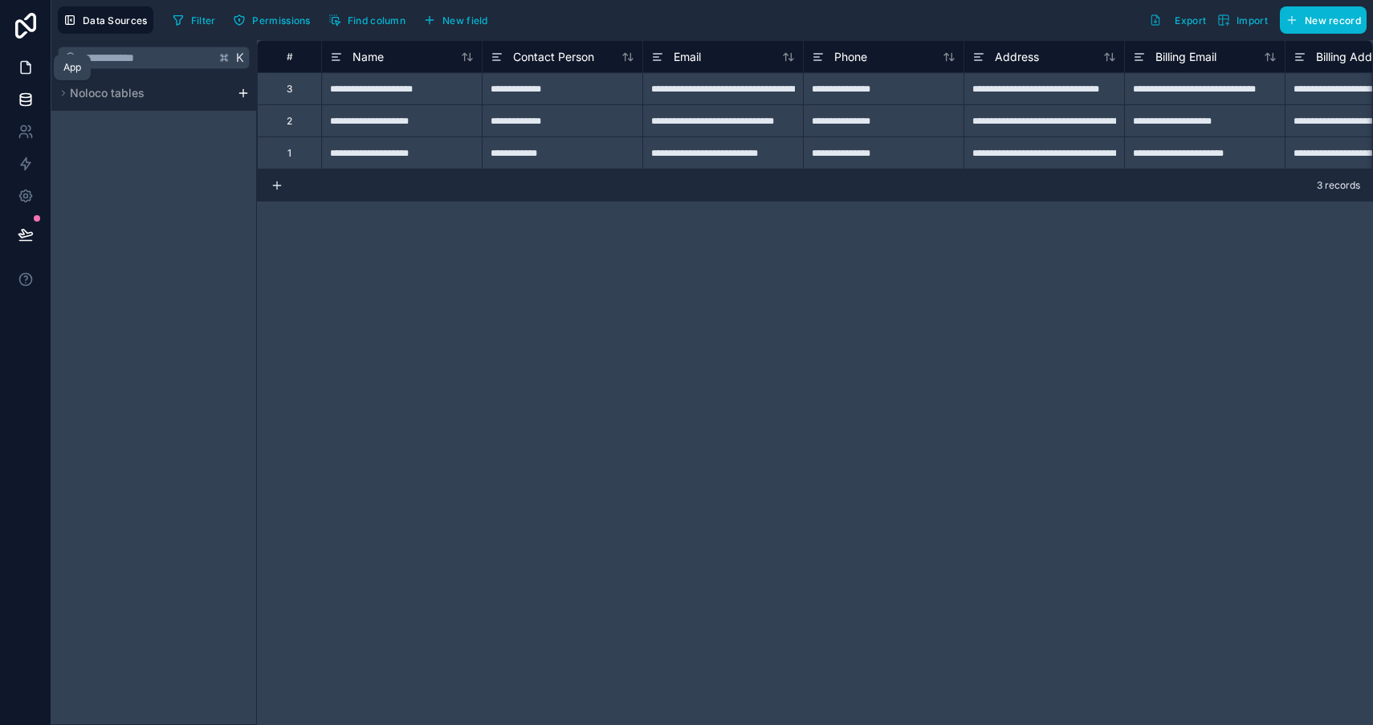
click at [36, 60] on link at bounding box center [25, 67] width 51 height 32
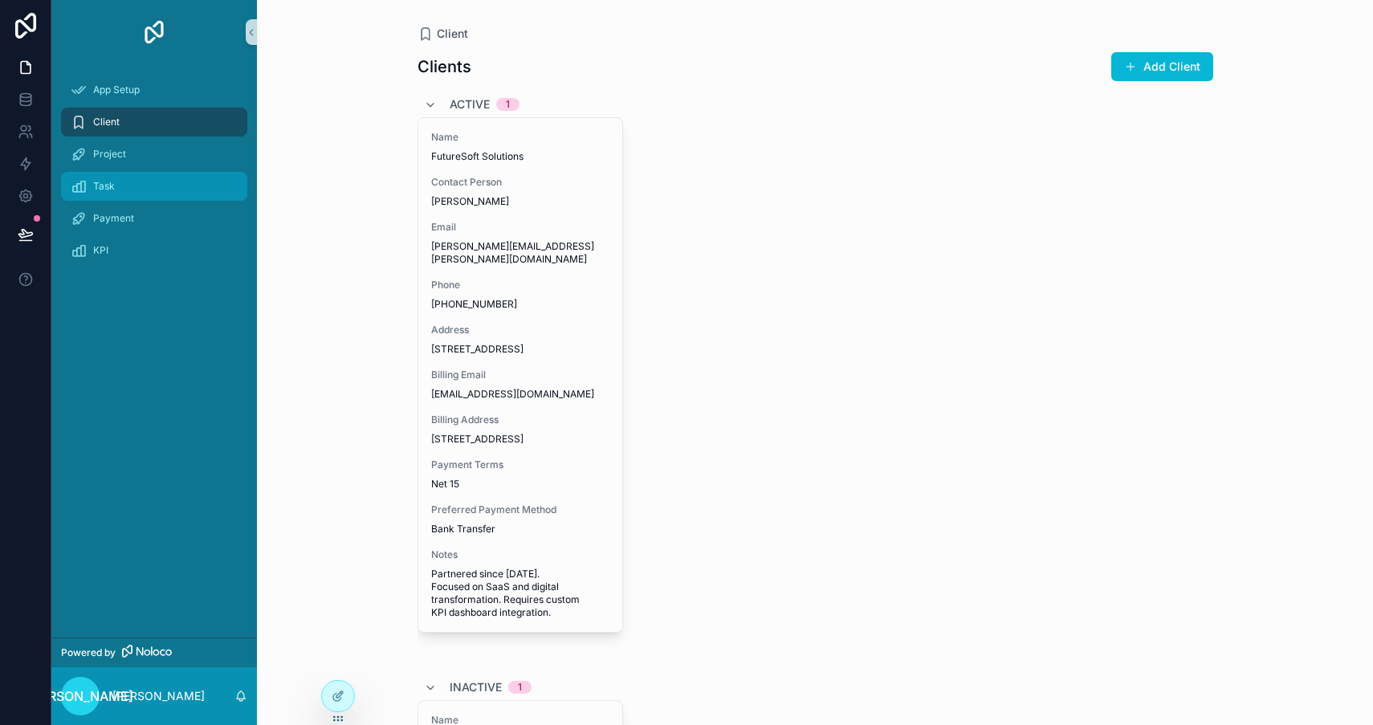
click at [119, 181] on div "Task" at bounding box center [154, 186] width 167 height 26
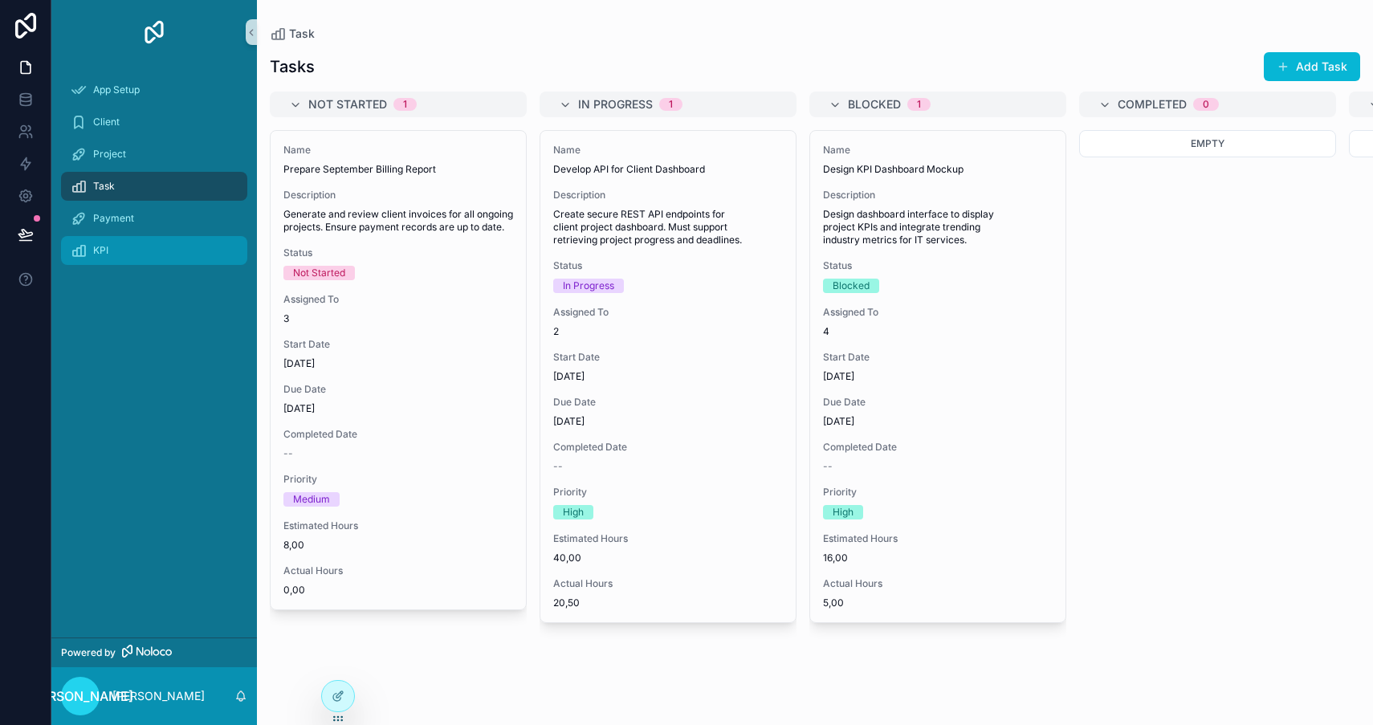
click at [114, 238] on div "KPI" at bounding box center [154, 251] width 167 height 26
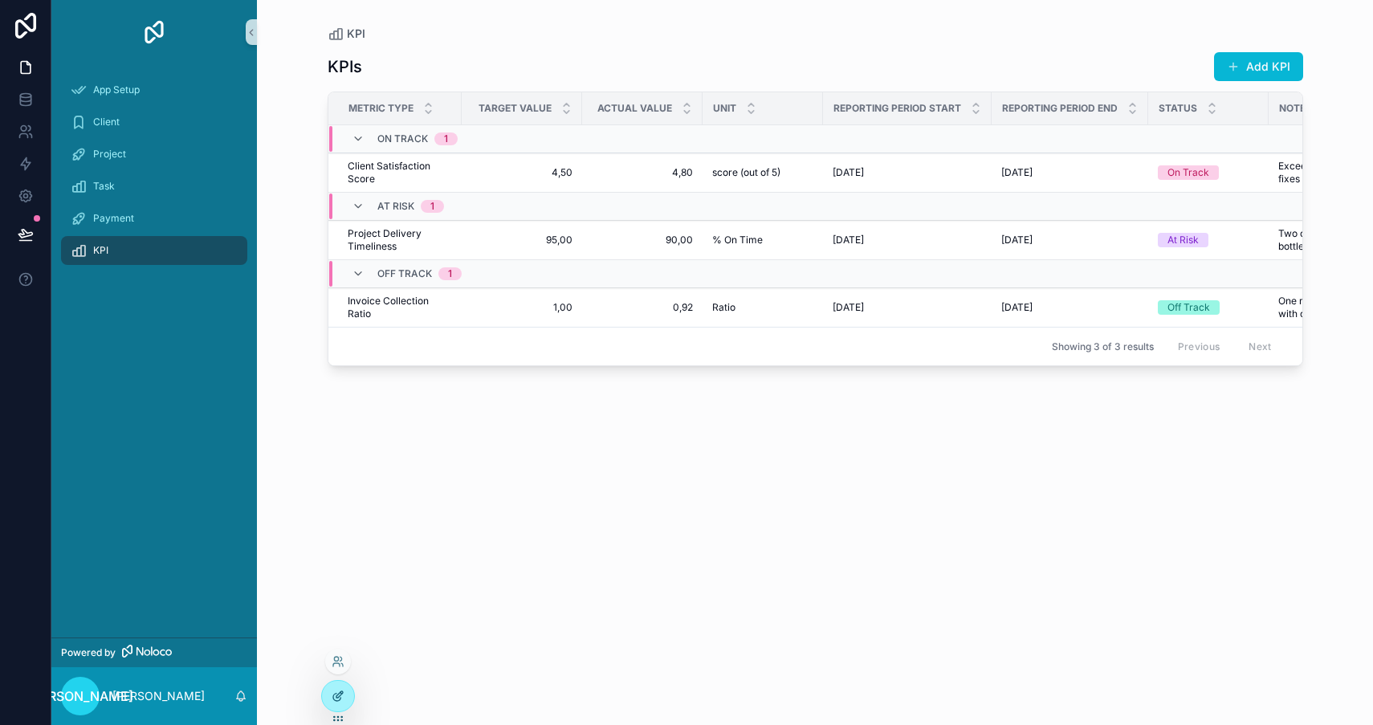
click at [342, 684] on div at bounding box center [338, 696] width 32 height 31
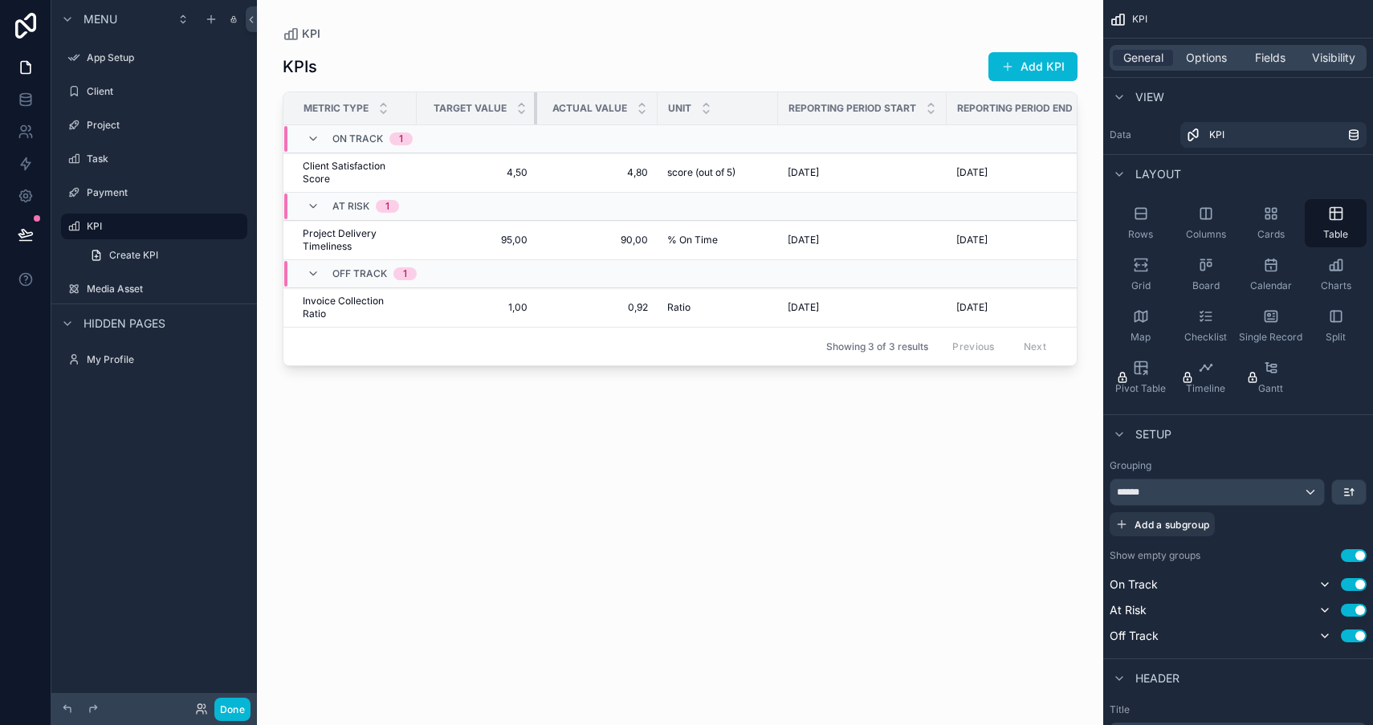
click at [535, 116] on div "scrollable content" at bounding box center [537, 108] width 6 height 32
click at [200, 262] on link "Create KPI" at bounding box center [163, 255] width 167 height 26
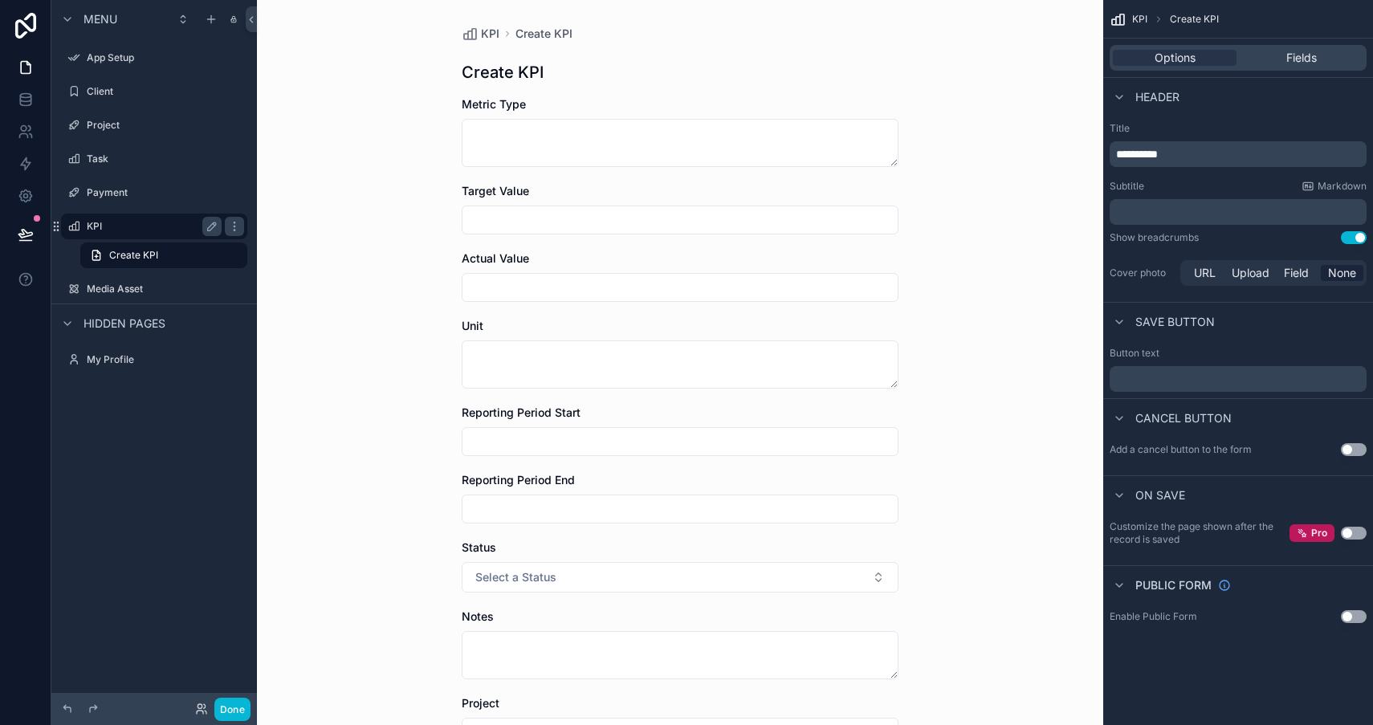
click at [173, 235] on div "KPI" at bounding box center [154, 226] width 135 height 19
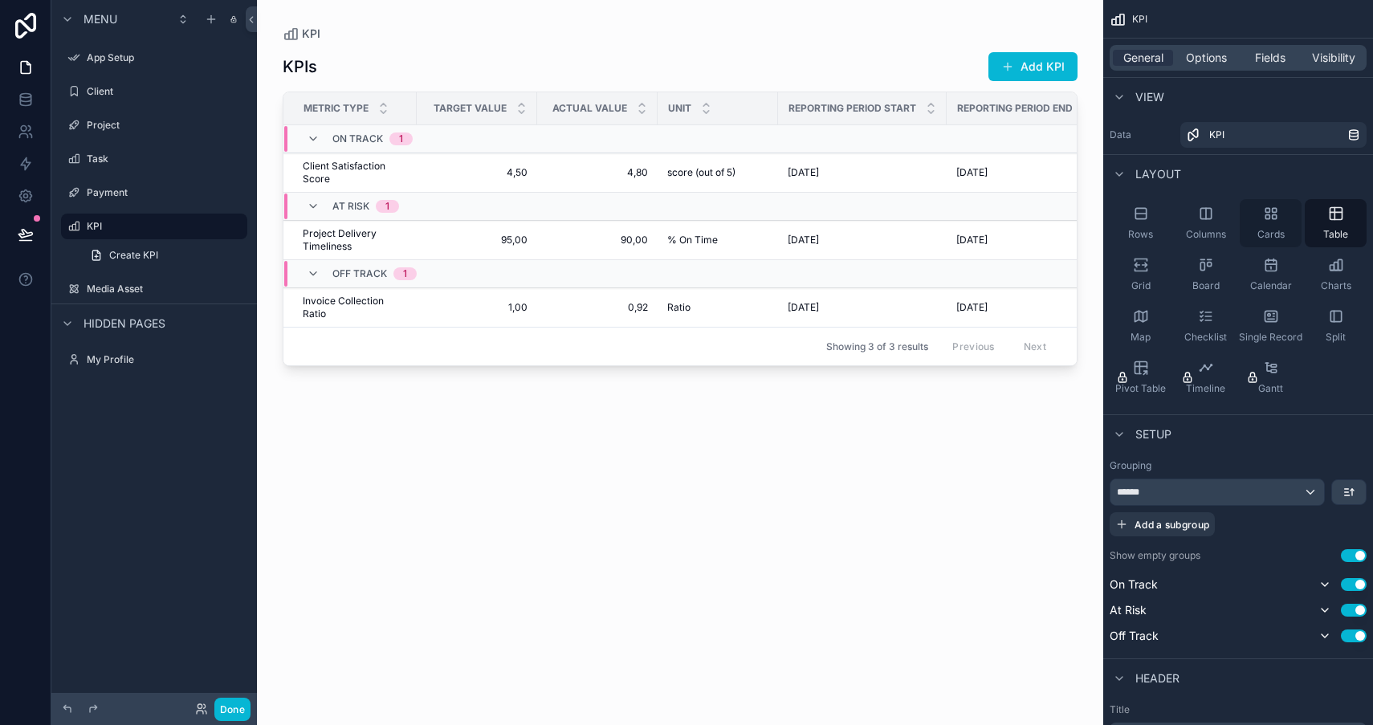
click at [1262, 233] on span "Cards" at bounding box center [1270, 234] width 27 height 13
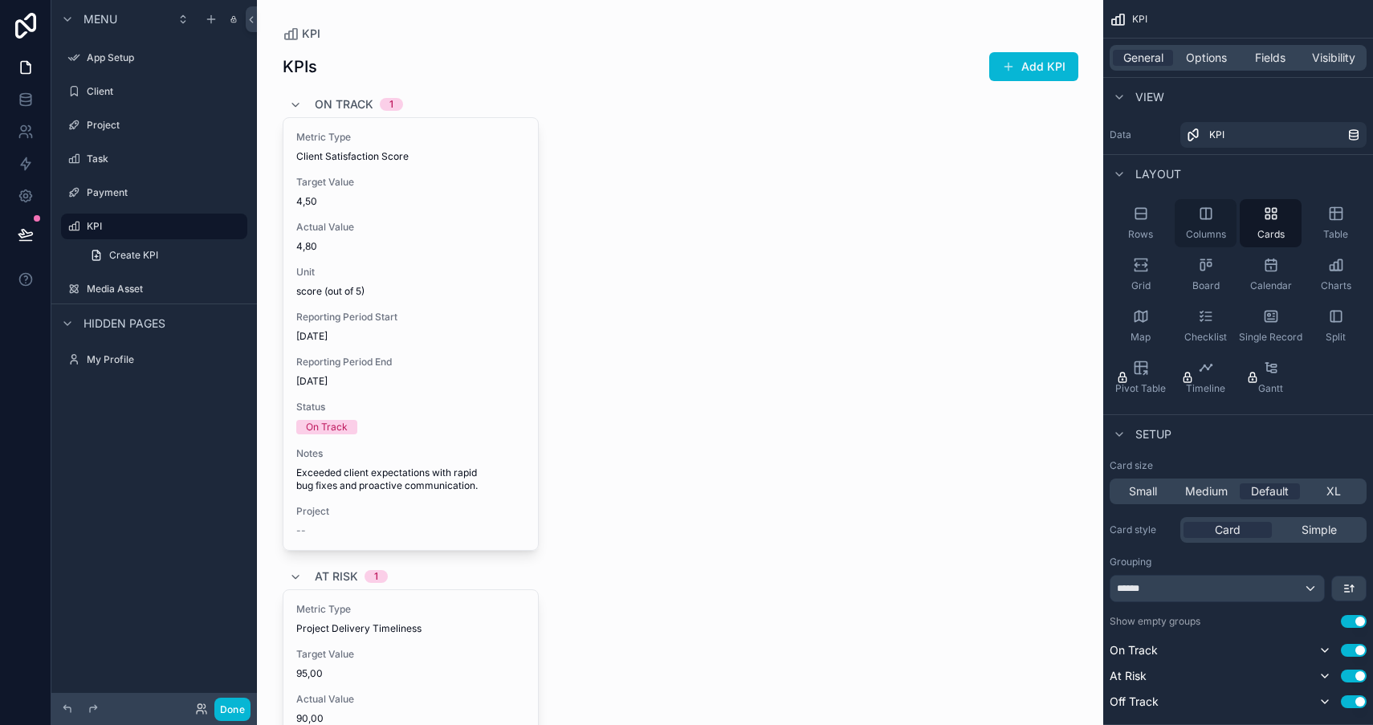
click at [1213, 230] on span "Columns" at bounding box center [1206, 234] width 40 height 13
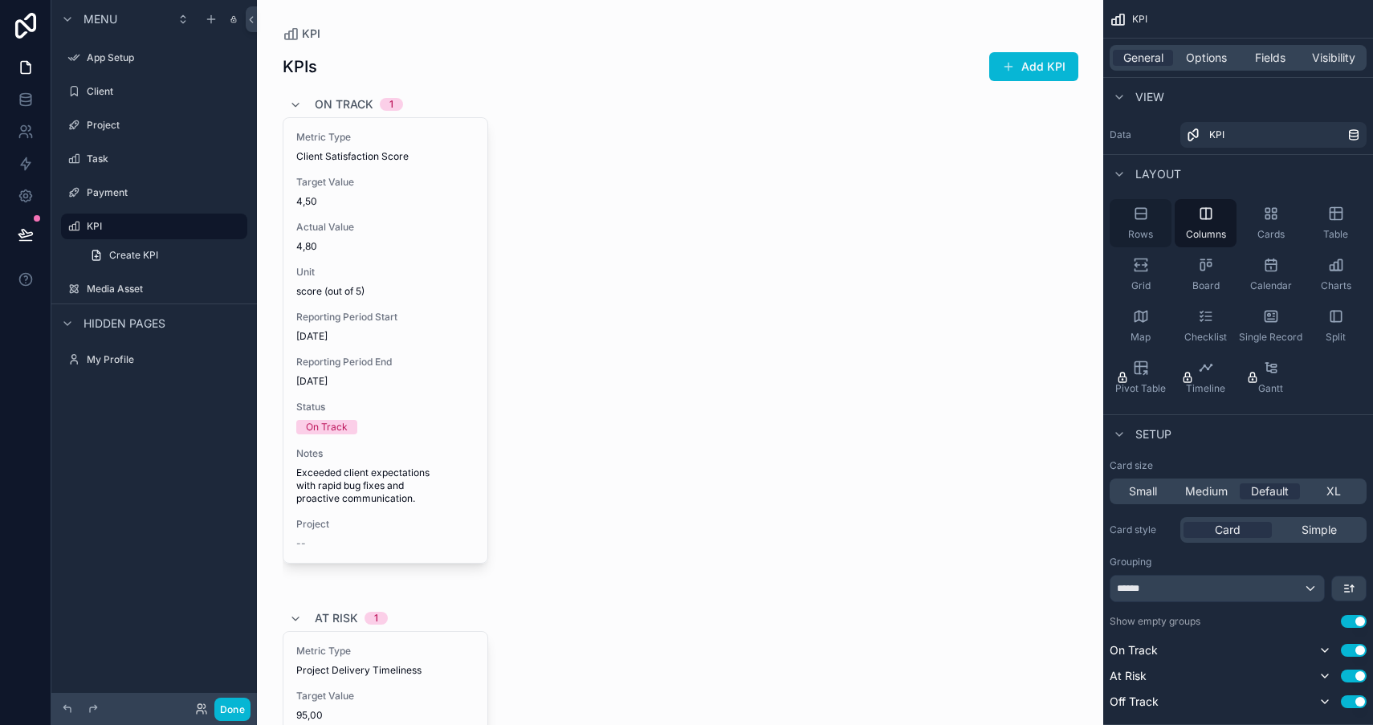
click at [1141, 210] on icon "scrollable content" at bounding box center [1141, 213] width 16 height 16
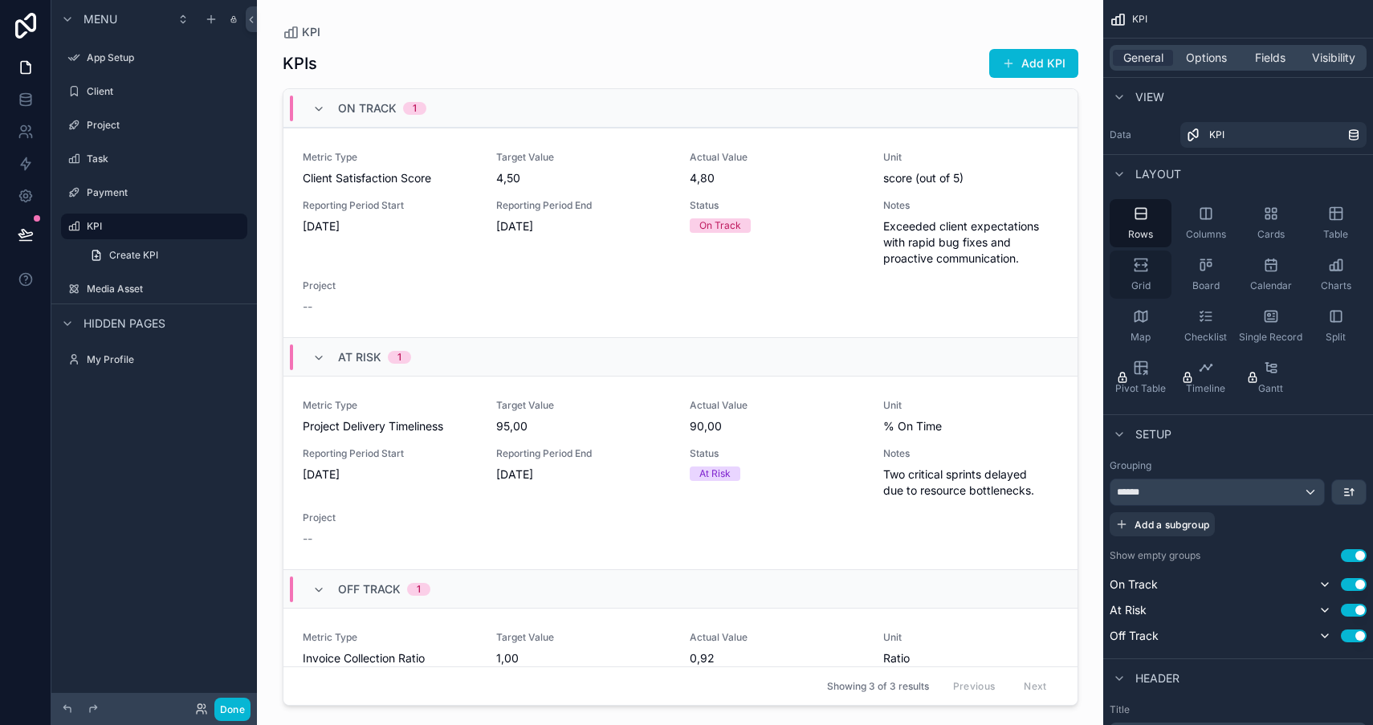
click at [1141, 271] on icon "scrollable content" at bounding box center [1140, 270] width 12 height 2
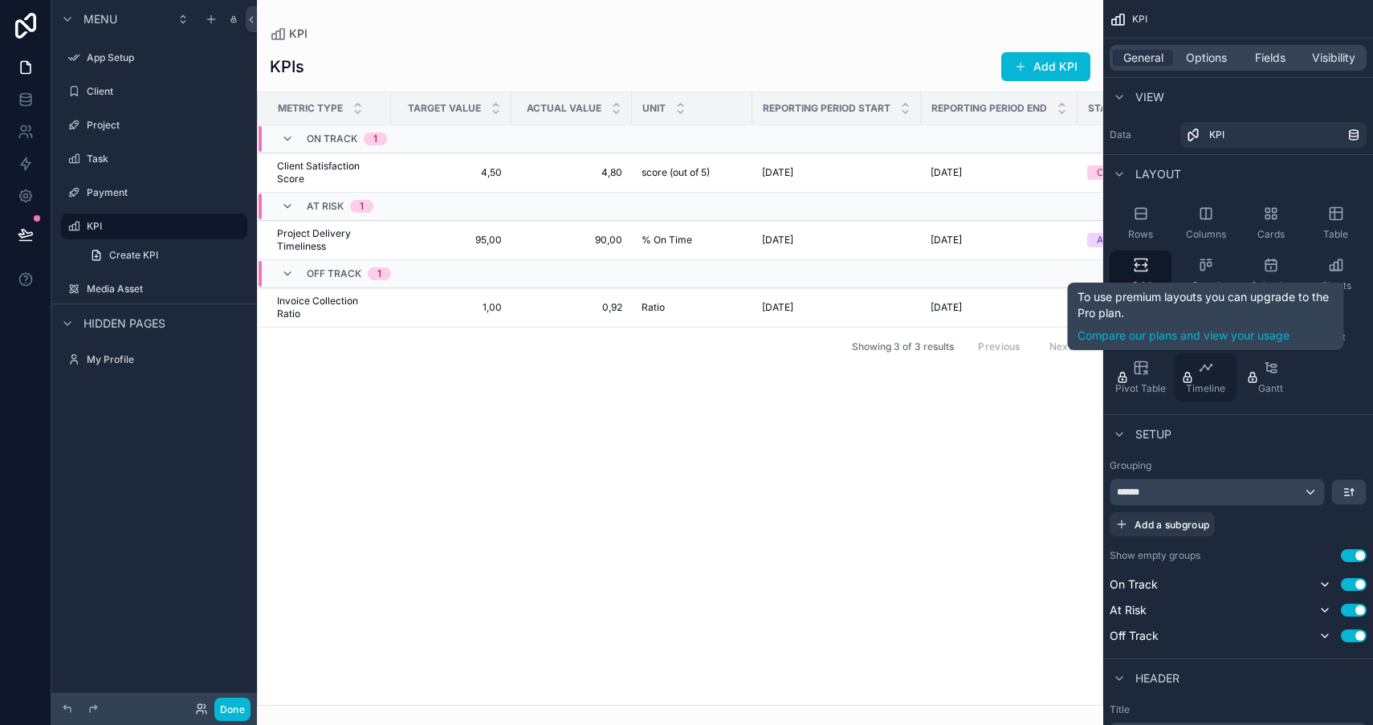
click at [1200, 383] on span "Timeline" at bounding box center [1205, 388] width 39 height 13
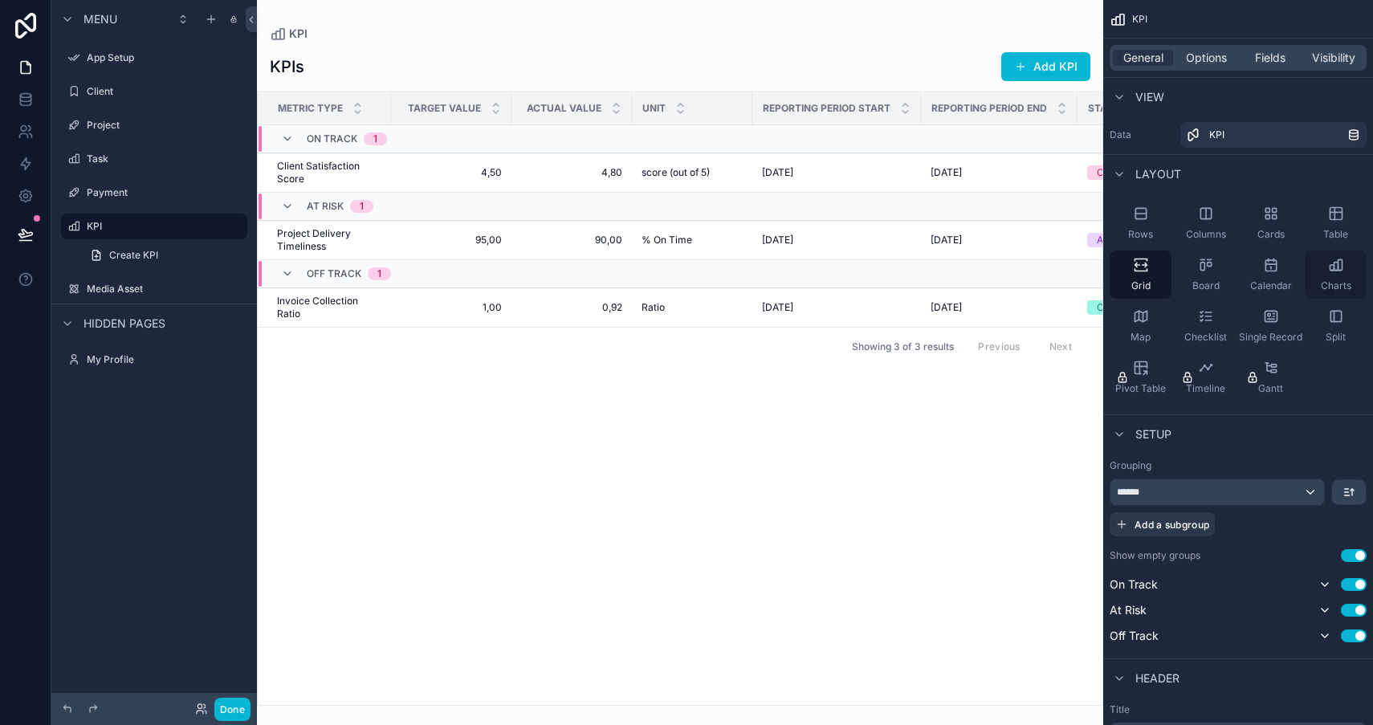
click at [1361, 285] on div "Charts" at bounding box center [1335, 274] width 62 height 48
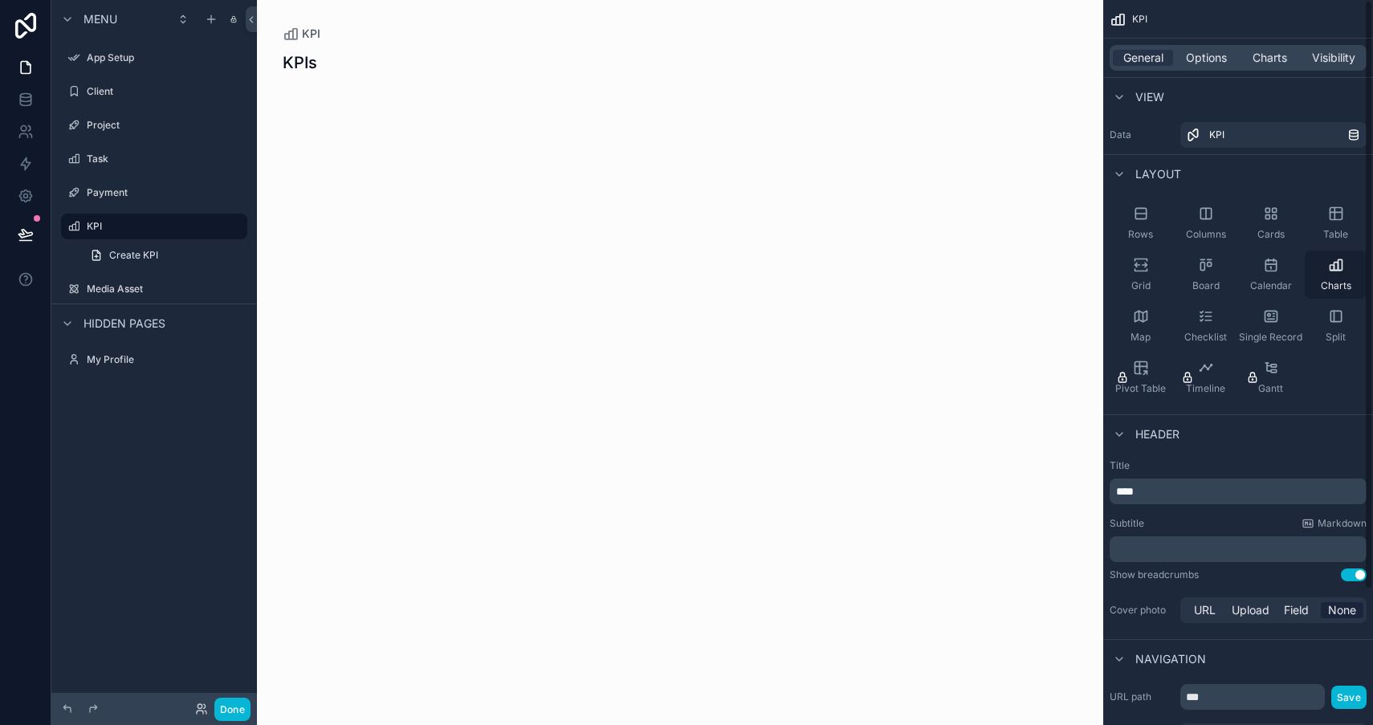
click at [1336, 282] on span "Charts" at bounding box center [1335, 285] width 31 height 13
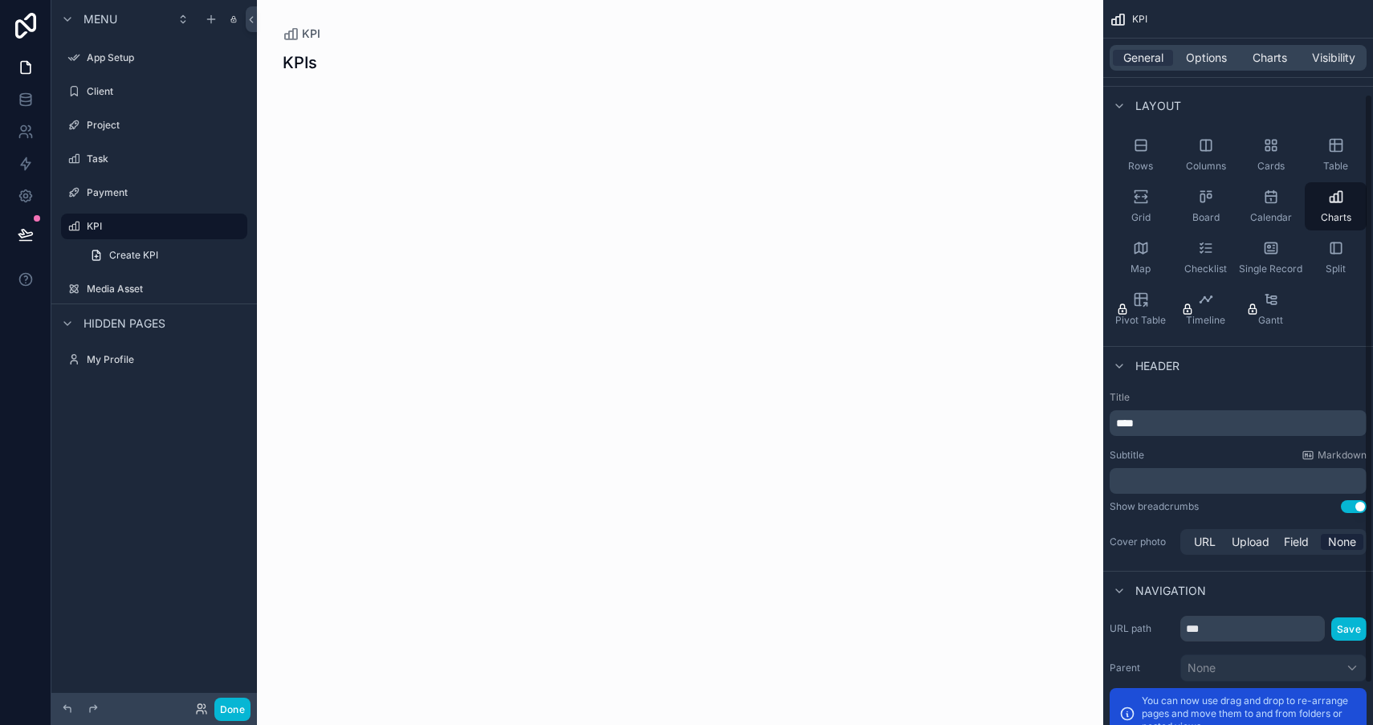
scroll to position [166, 0]
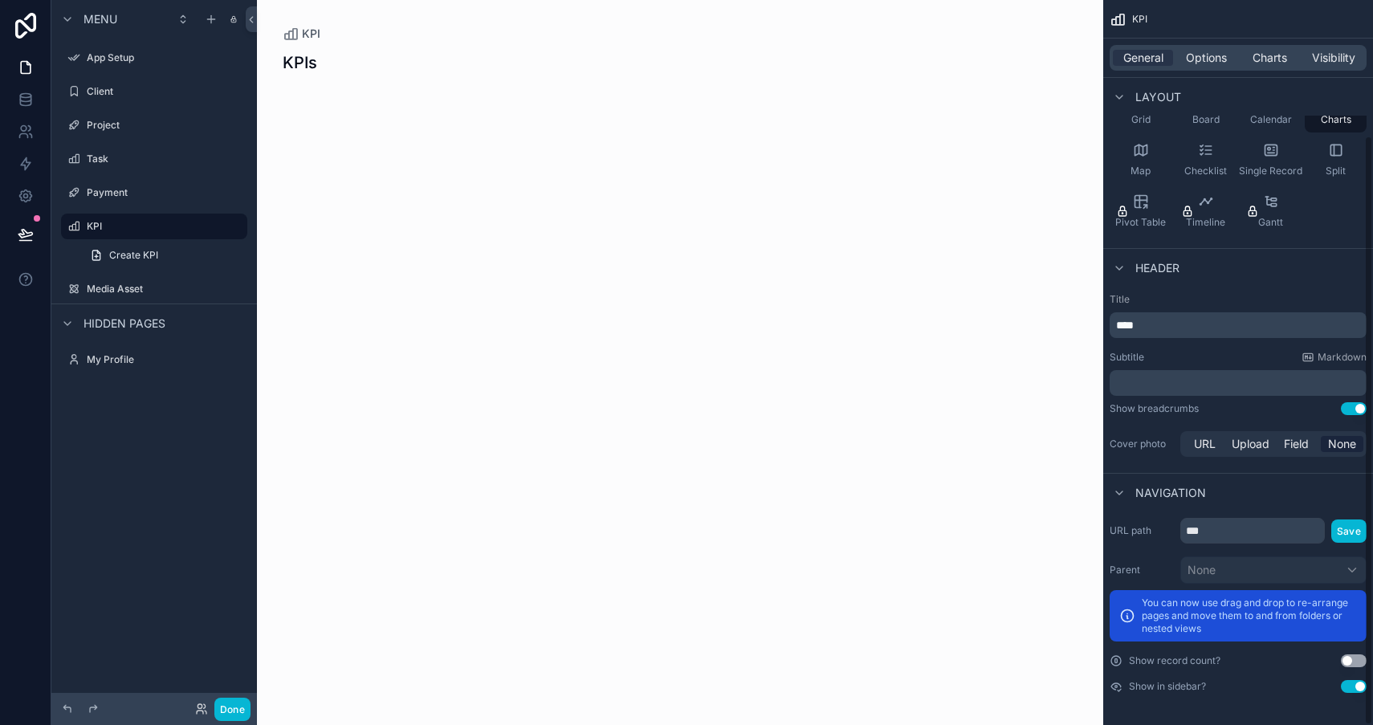
click at [1270, 39] on div "General Options Charts Visibility" at bounding box center [1238, 58] width 270 height 39
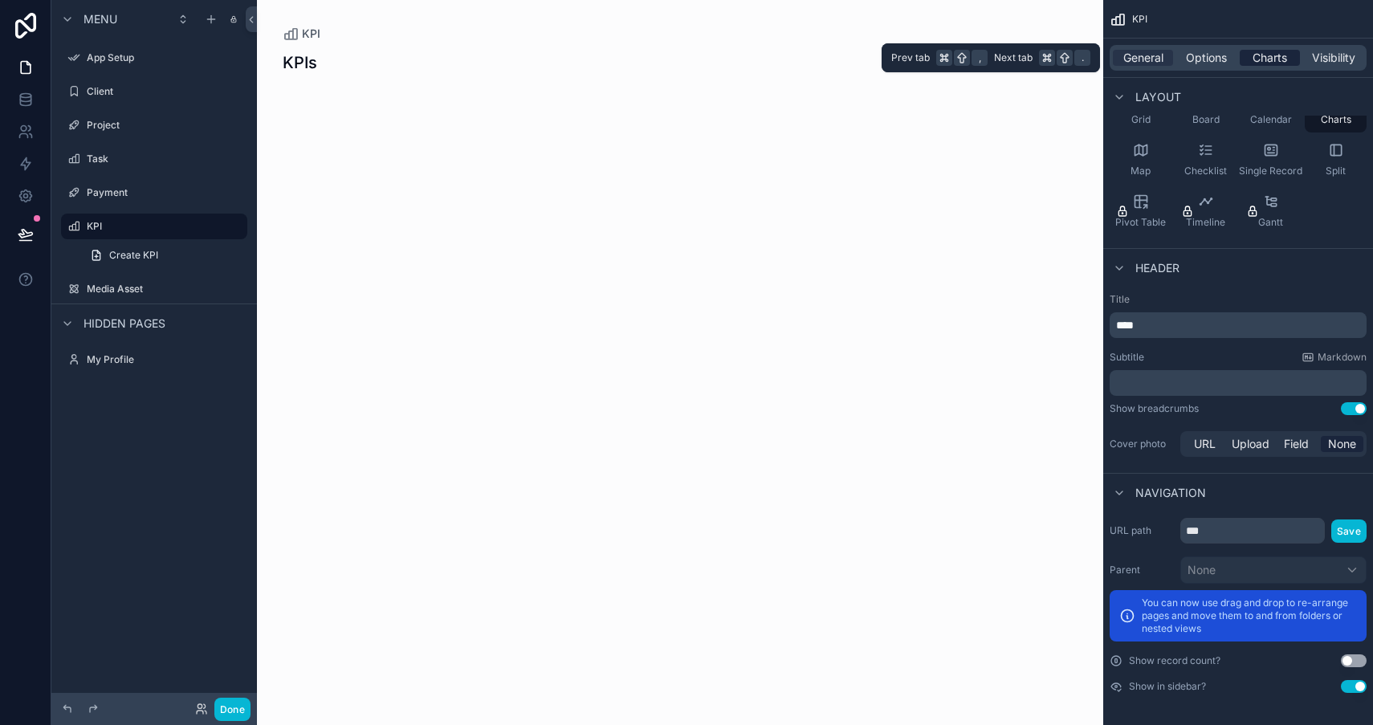
click at [1265, 57] on span "Charts" at bounding box center [1269, 58] width 35 height 16
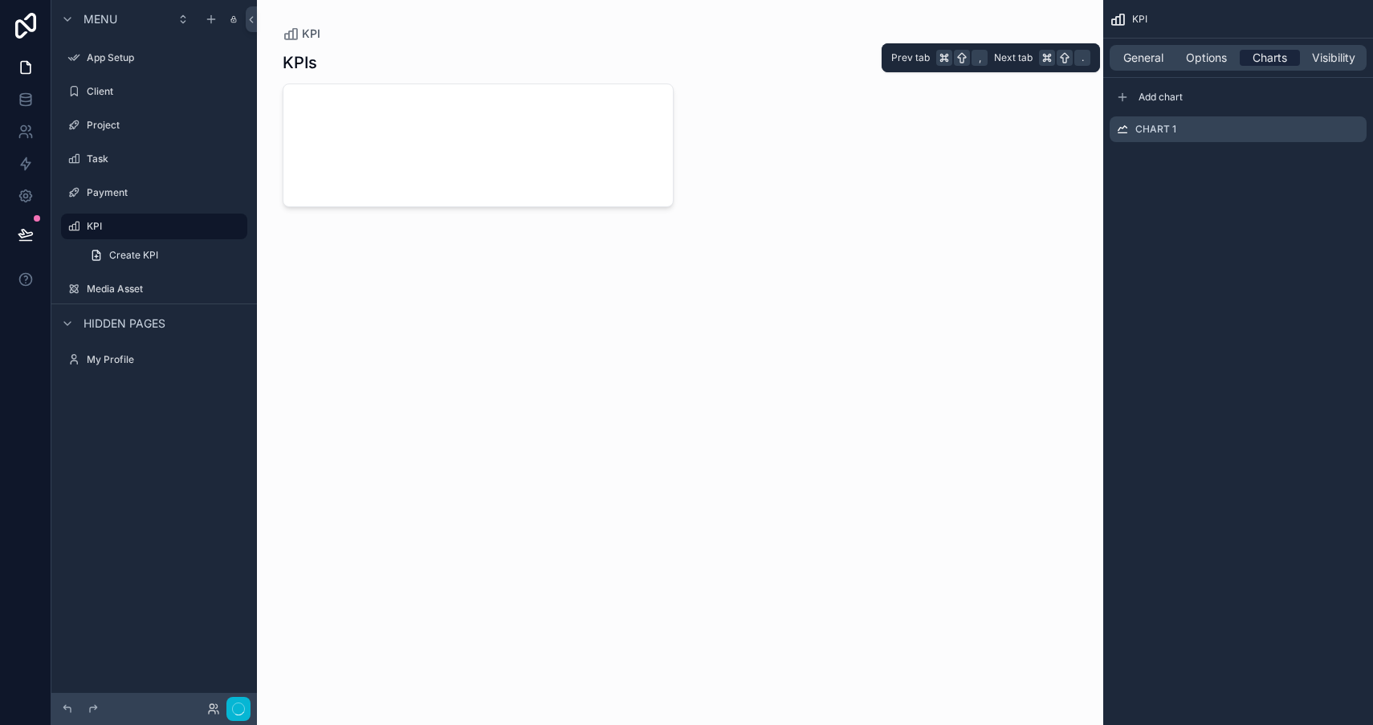
scroll to position [0, 0]
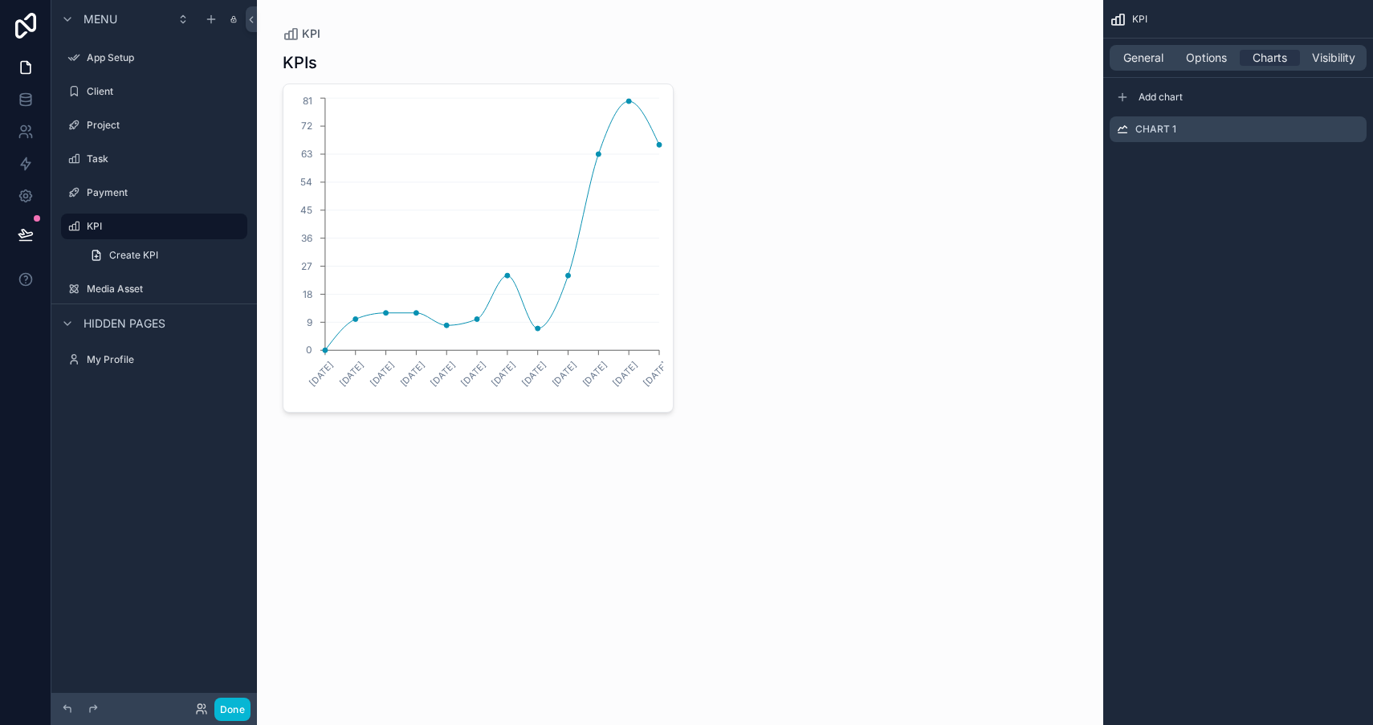
click at [1168, 142] on div "Chart 1" at bounding box center [1238, 129] width 270 height 39
click at [1174, 132] on label "Chart 1" at bounding box center [1155, 129] width 41 height 13
click at [1248, 96] on div "Add chart" at bounding box center [1237, 97] width 257 height 26
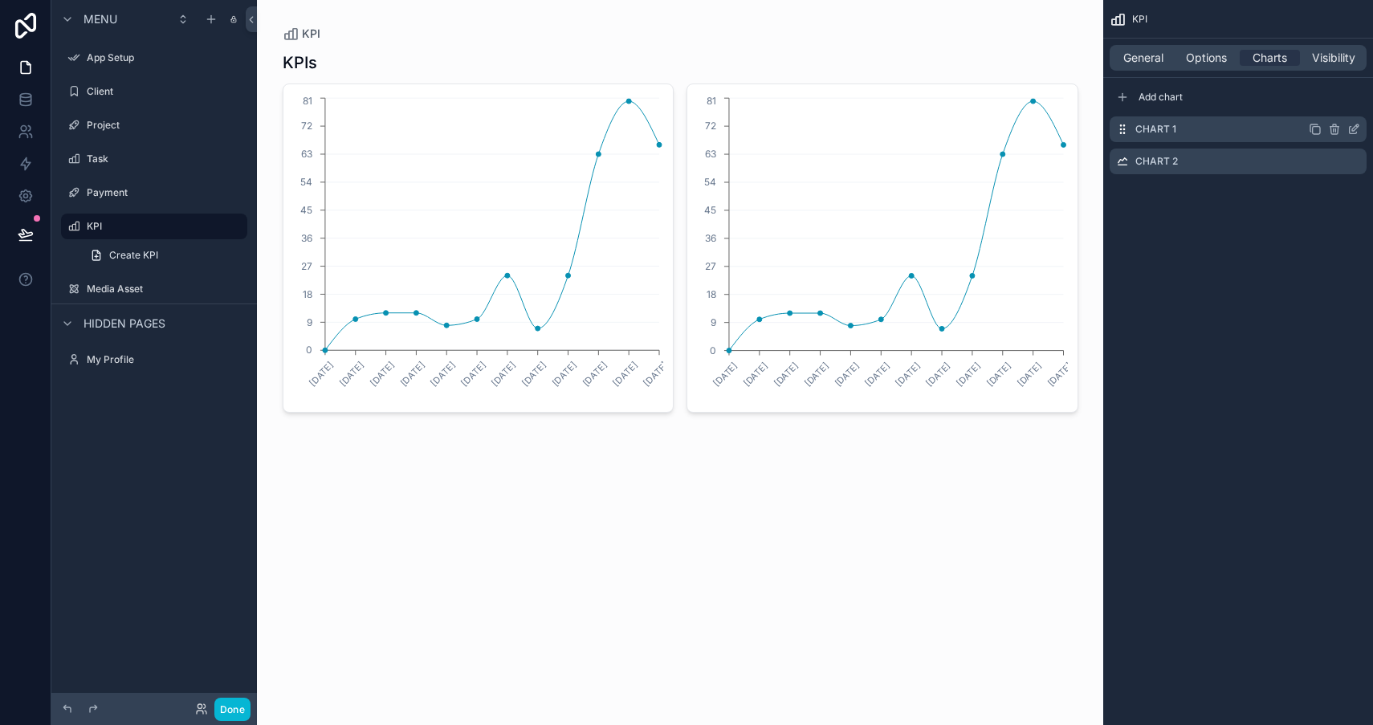
click at [1215, 122] on div "Chart 1" at bounding box center [1237, 129] width 257 height 26
click at [1355, 135] on icon "scrollable content" at bounding box center [1353, 129] width 13 height 13
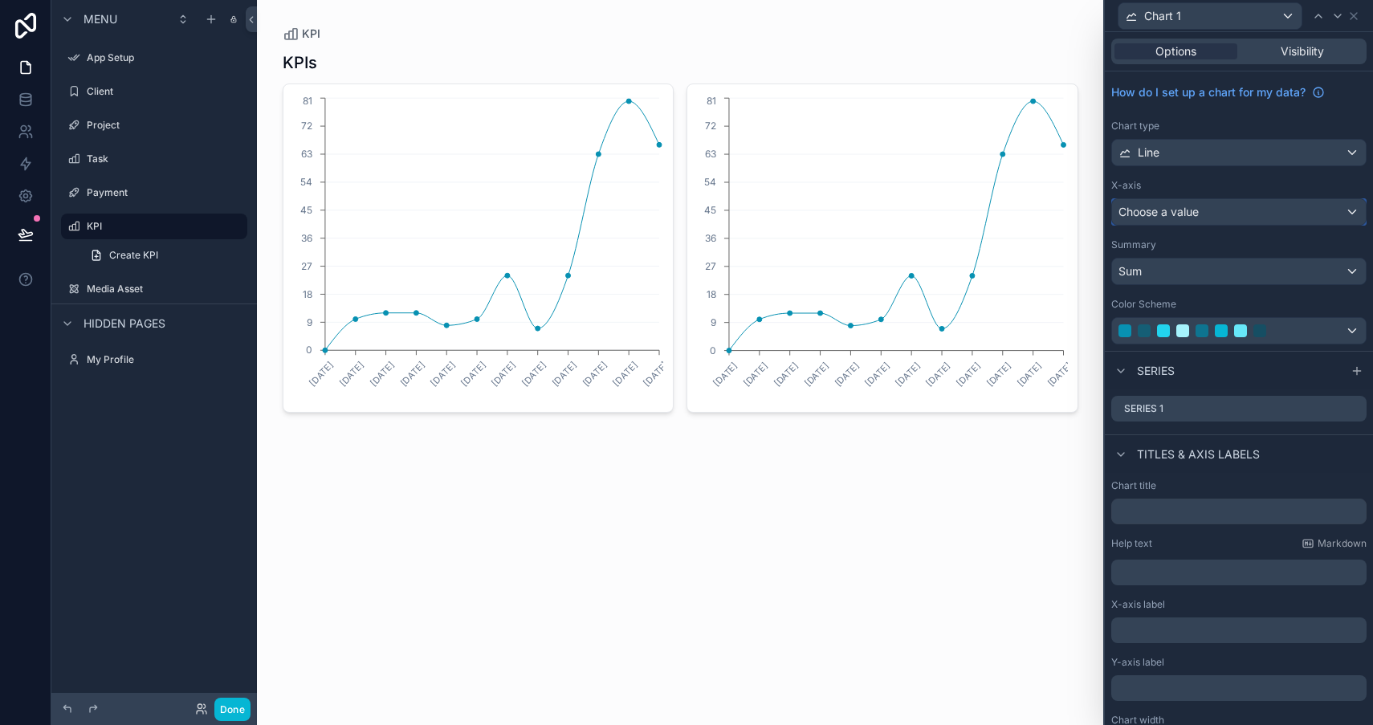
click at [1230, 213] on div "Choose a value" at bounding box center [1239, 212] width 254 height 26
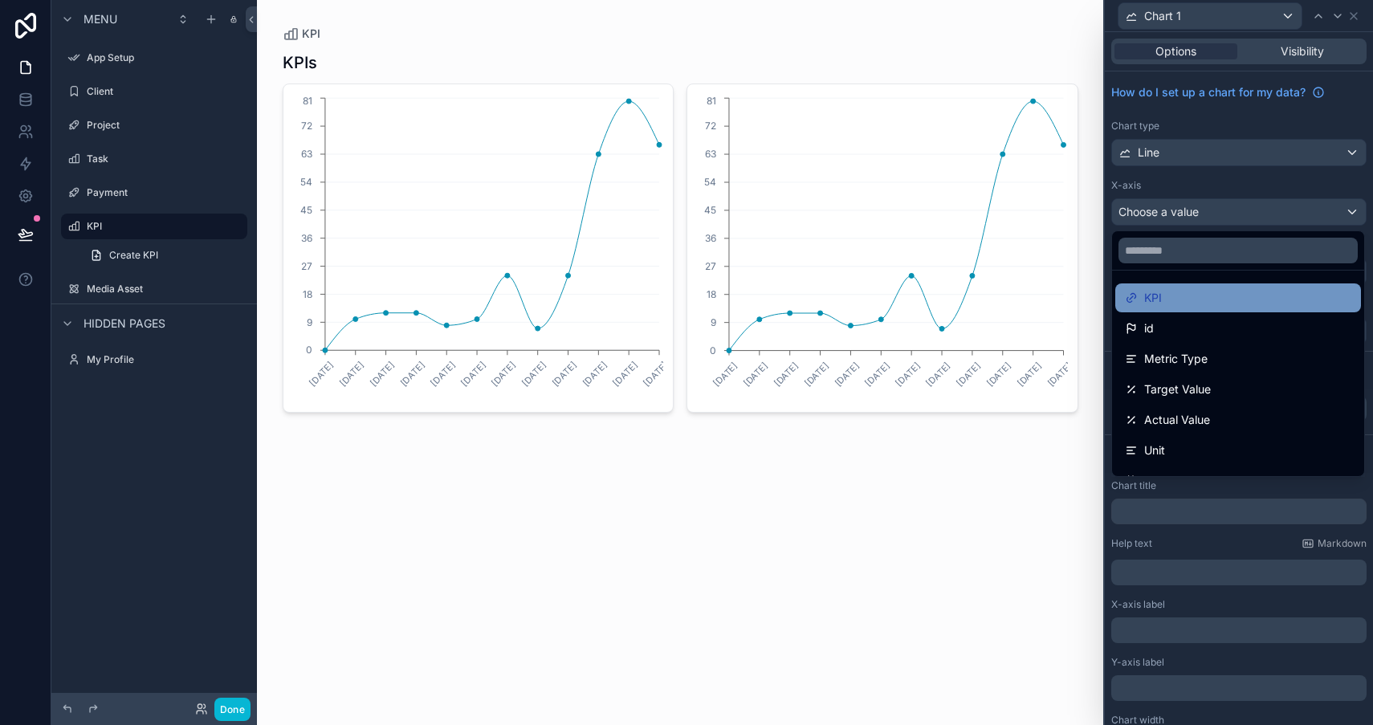
click at [1198, 297] on div "KPI" at bounding box center [1238, 297] width 226 height 19
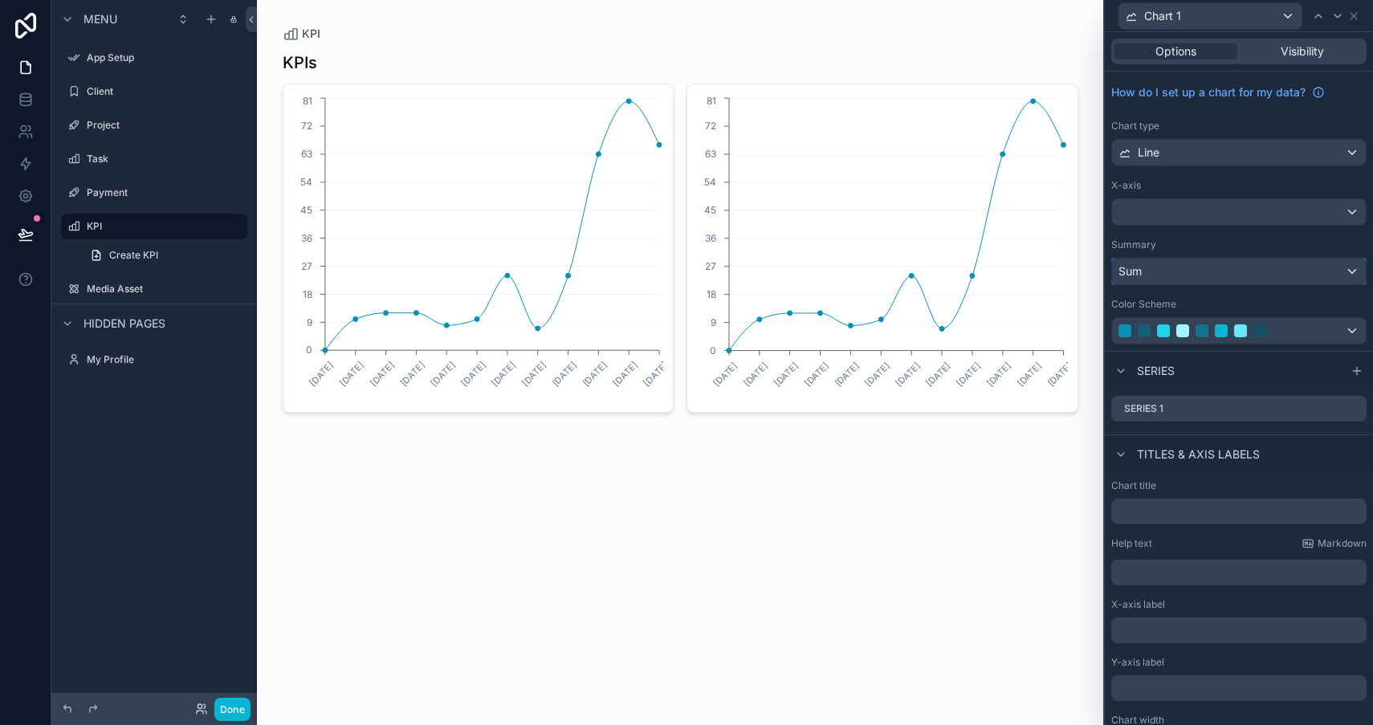
click at [1202, 269] on div "Sum" at bounding box center [1239, 271] width 254 height 26
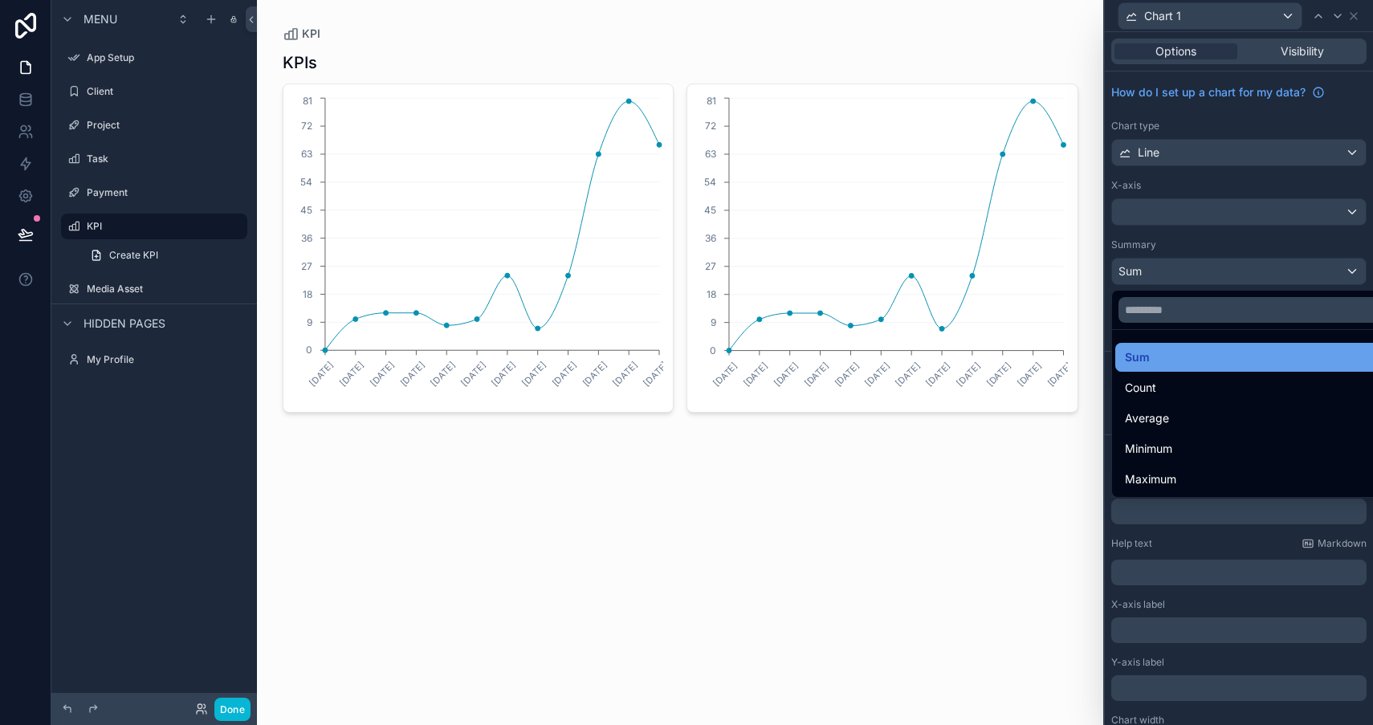
click at [1178, 369] on div "Sum" at bounding box center [1257, 357] width 284 height 29
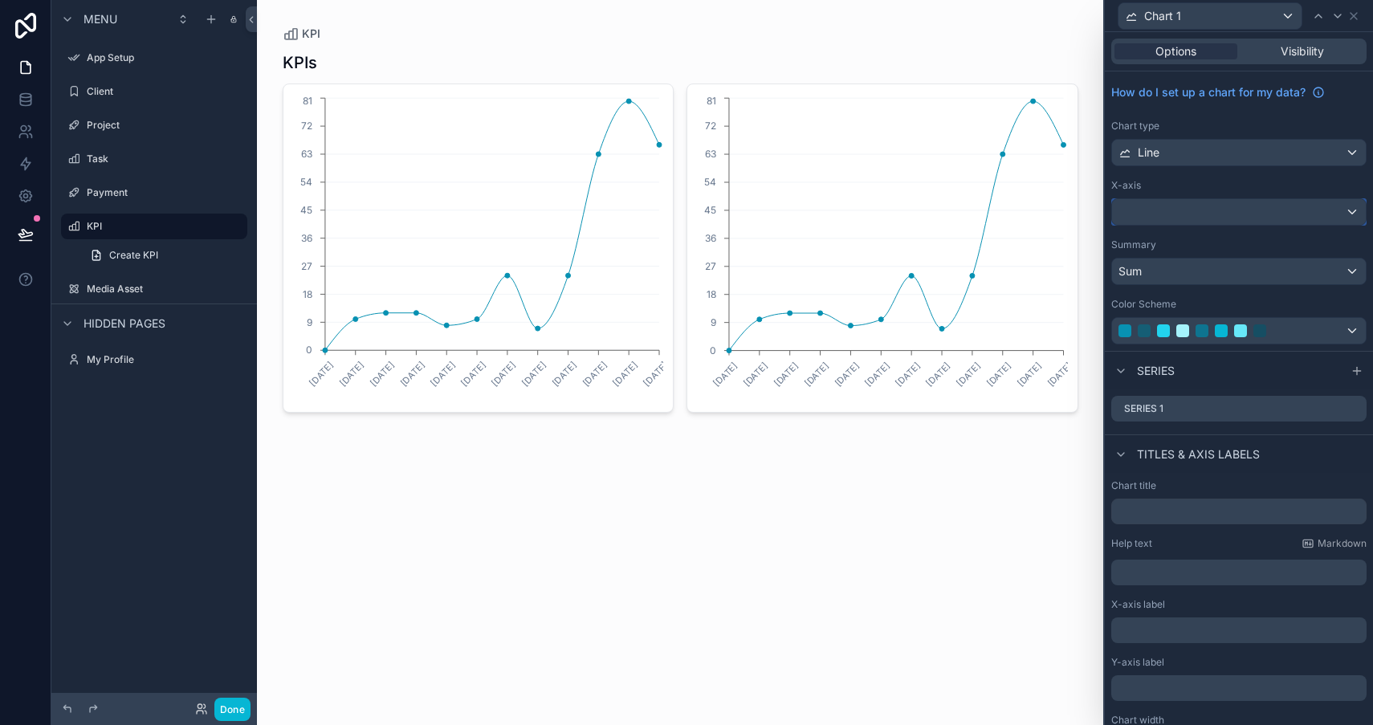
click at [1202, 214] on div at bounding box center [1239, 212] width 254 height 26
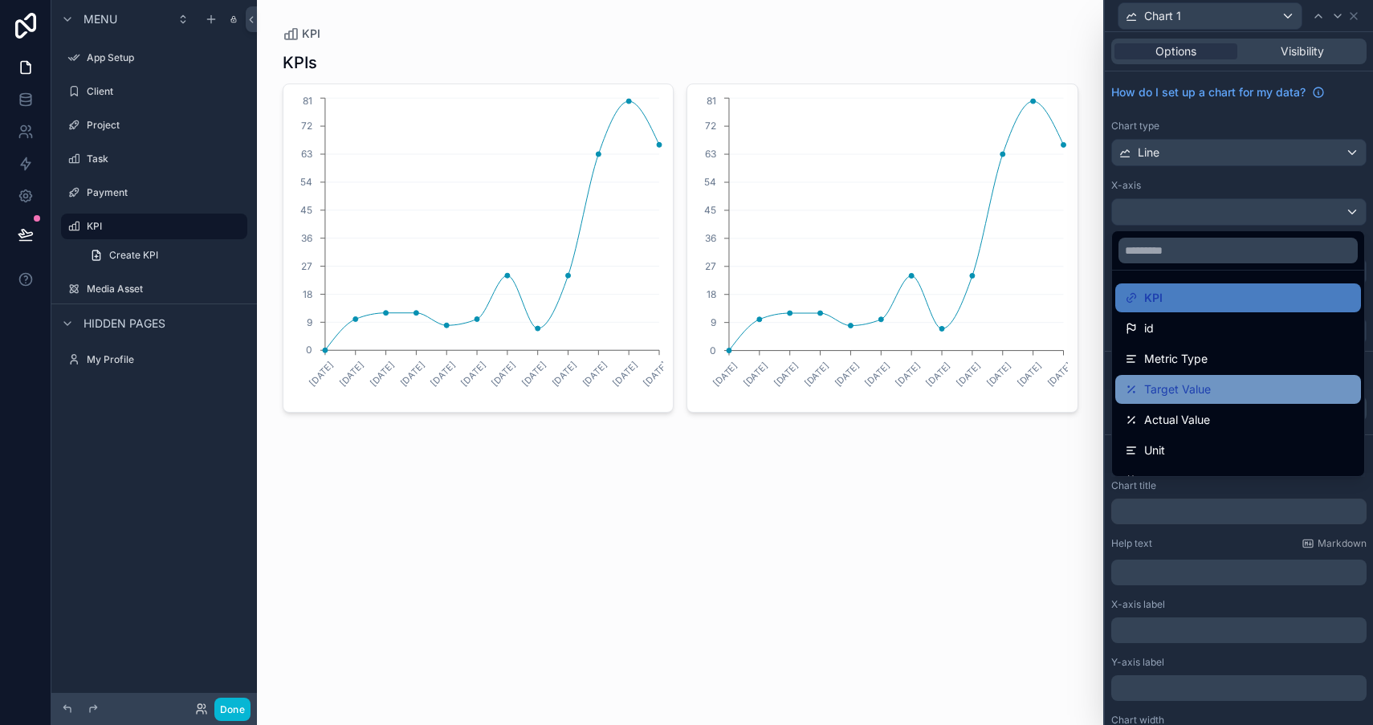
click at [1184, 392] on span "Target Value" at bounding box center [1177, 389] width 67 height 19
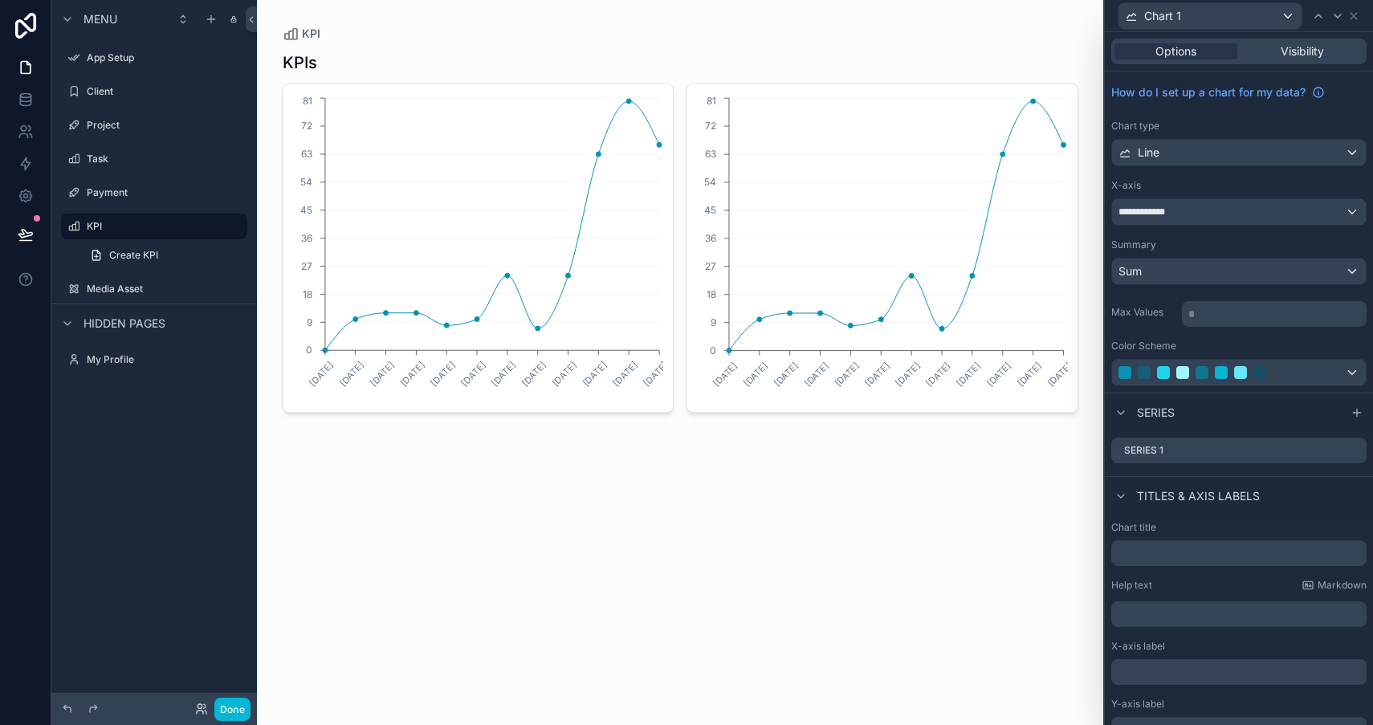
click at [1054, 486] on div "KPI KPIs [DATE] [DATE] [DATE] [DATE] [DATE] [DATE] [DATE] [DATE] [DATE] [DATE] …" at bounding box center [680, 362] width 846 height 725
click at [122, 198] on label "Payment" at bounding box center [151, 192] width 128 height 13
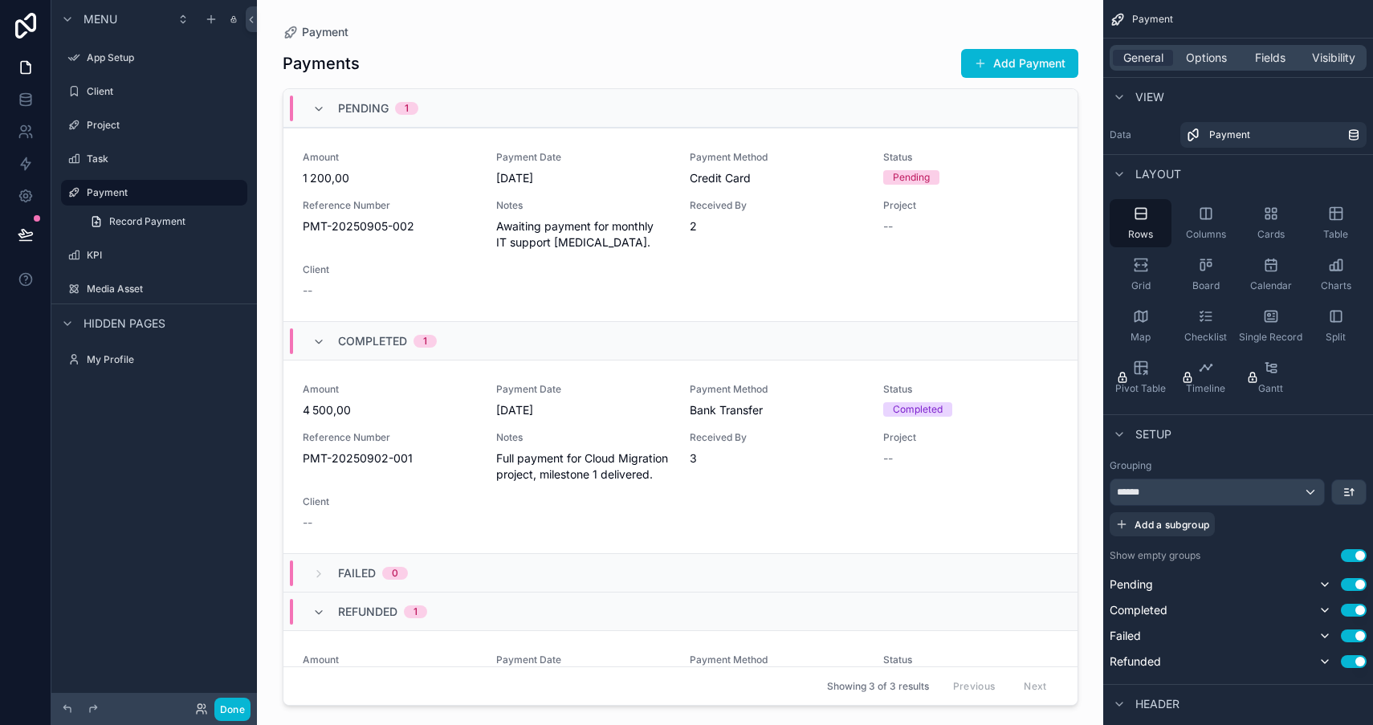
click at [406, 143] on div "scrollable content" at bounding box center [680, 353] width 821 height 706
